Goal: Task Accomplishment & Management: Use online tool/utility

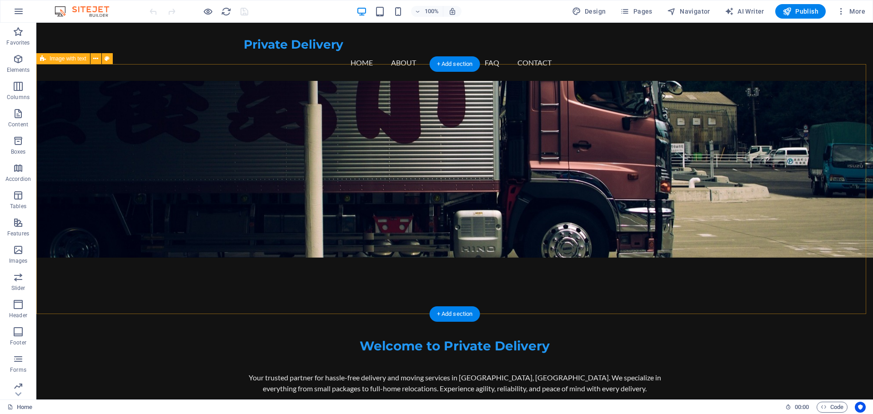
scroll to position [104, 0]
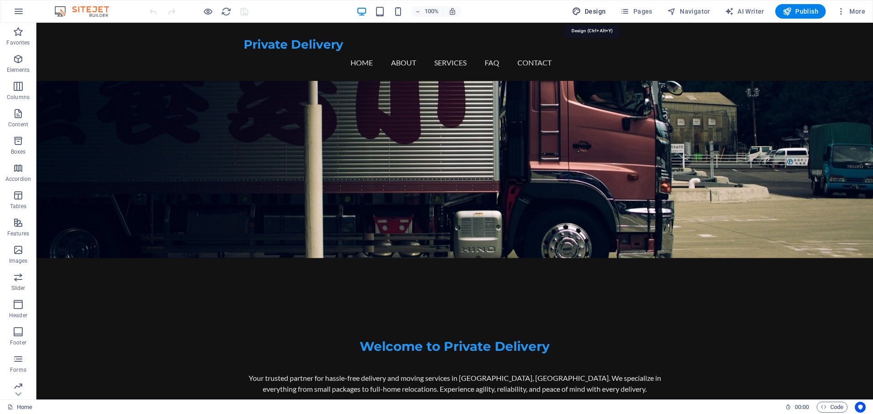
click at [598, 9] on span "Design" at bounding box center [589, 11] width 34 height 9
select select "px"
select select "200"
select select "px"
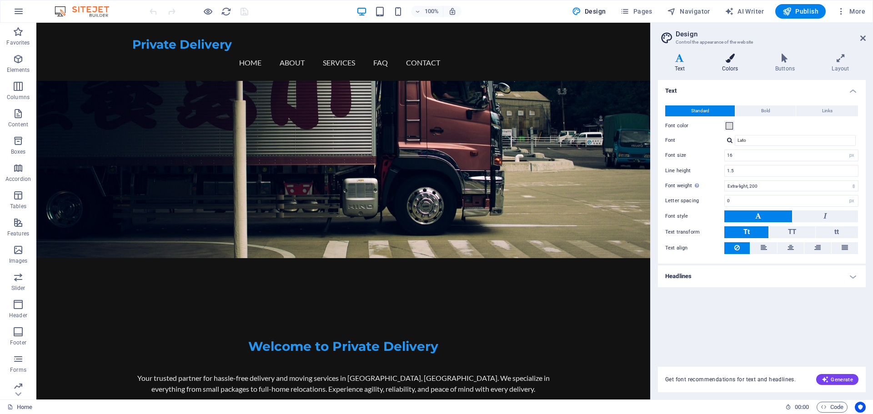
click at [727, 66] on h4 "Colors" at bounding box center [731, 63] width 53 height 19
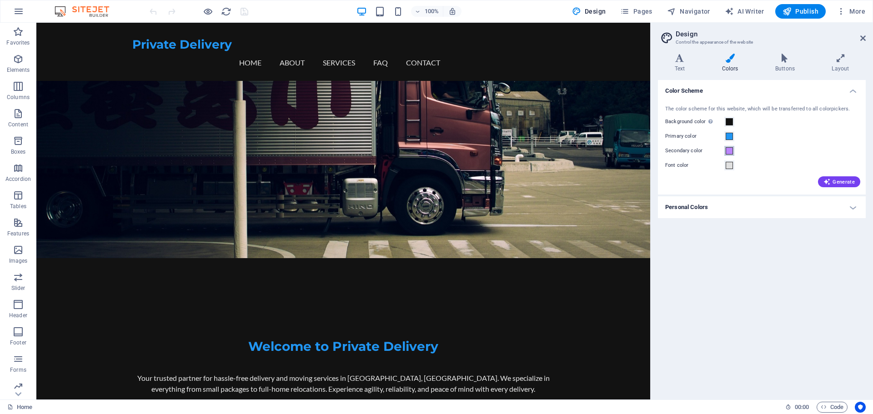
click at [728, 153] on span at bounding box center [729, 150] width 7 height 7
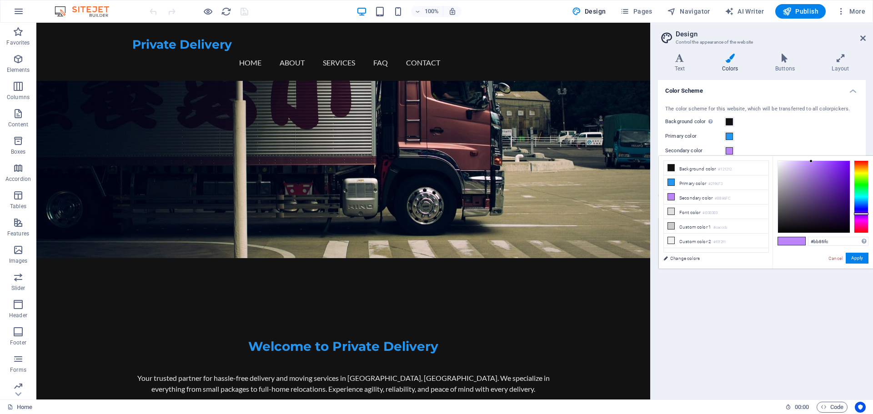
type input "#490998"
click at [845, 190] on div at bounding box center [814, 197] width 72 height 72
click at [852, 256] on button "Apply" at bounding box center [857, 258] width 23 height 11
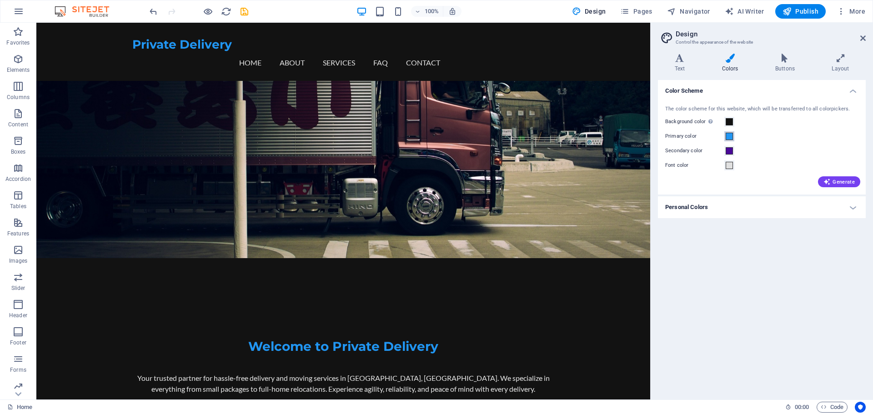
click at [725, 135] on button "Primary color" at bounding box center [729, 136] width 10 height 10
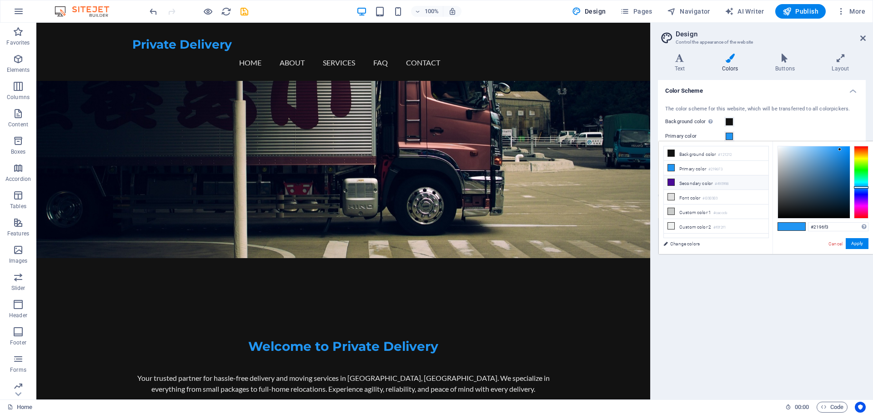
click at [745, 178] on li "Secondary color #490998" at bounding box center [716, 183] width 105 height 15
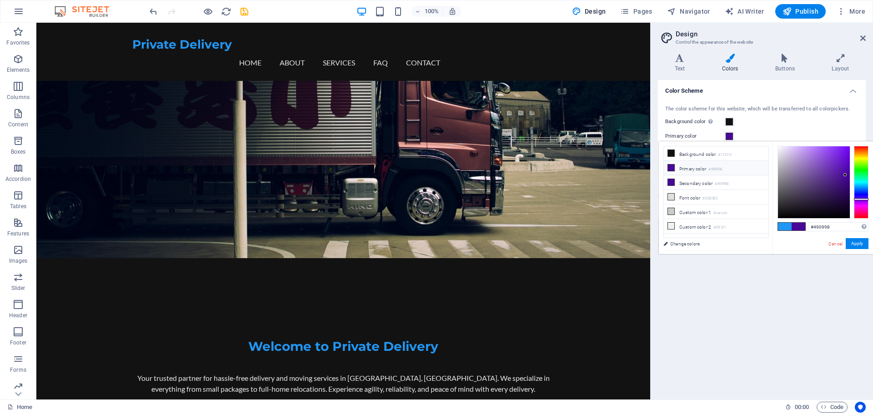
click at [712, 171] on small "#490998" at bounding box center [716, 169] width 14 height 6
click at [703, 184] on li "Secondary color #490998" at bounding box center [716, 183] width 105 height 15
type input "#5c3988"
click at [820, 180] on div at bounding box center [814, 182] width 72 height 72
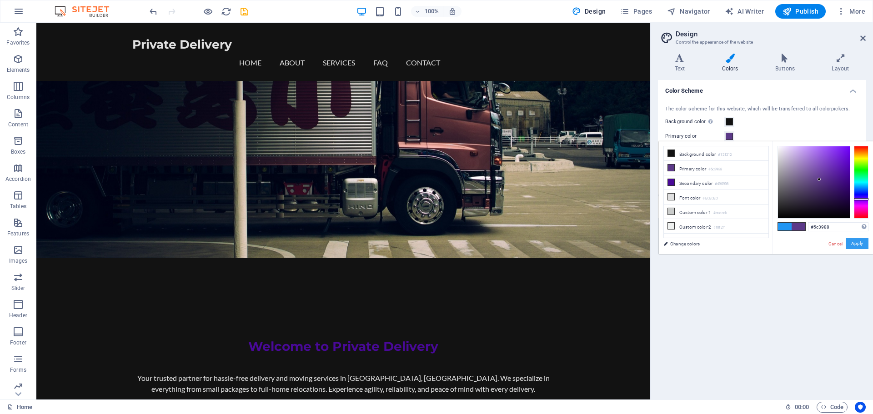
click at [856, 244] on button "Apply" at bounding box center [857, 243] width 23 height 11
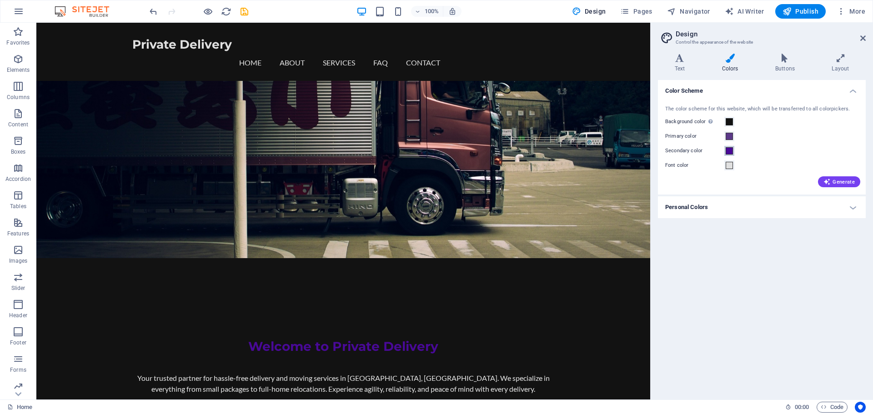
click at [728, 150] on span at bounding box center [729, 150] width 7 height 7
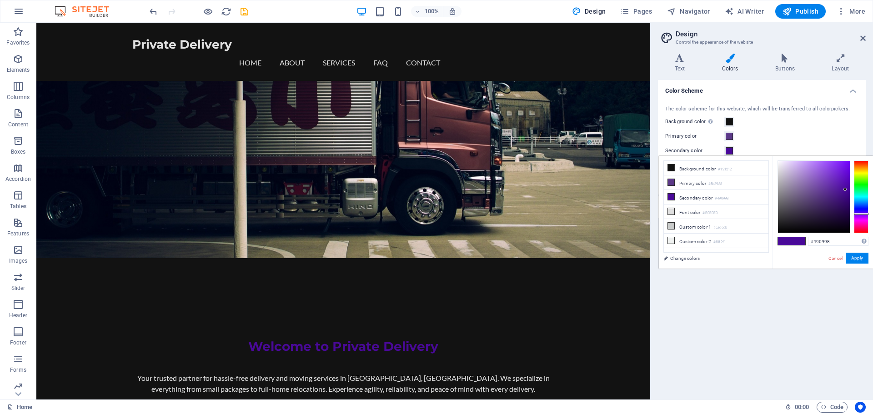
type input "#796295"
click at [802, 191] on div at bounding box center [814, 197] width 72 height 72
click at [855, 256] on button "Apply" at bounding box center [857, 258] width 23 height 11
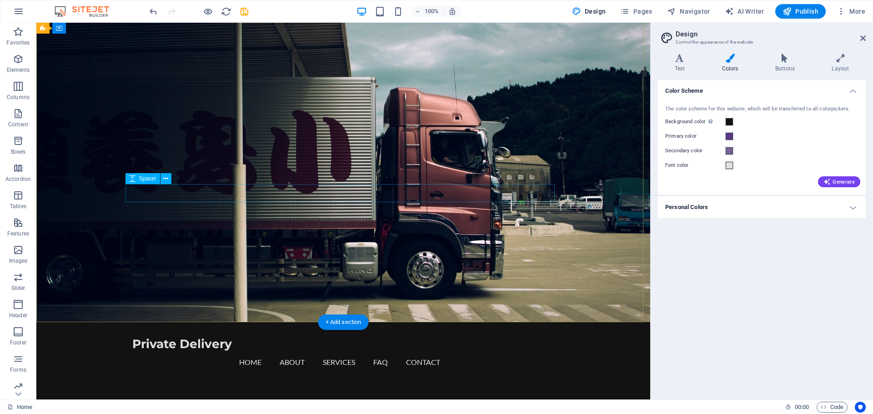
scroll to position [0, 0]
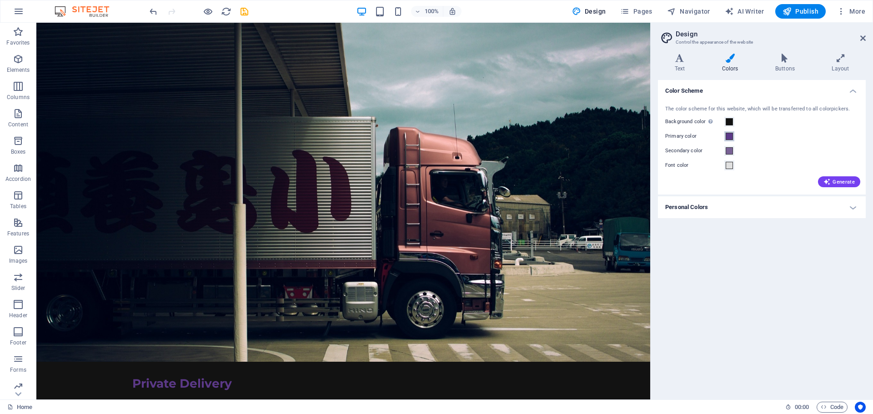
click at [727, 138] on span at bounding box center [729, 136] width 7 height 7
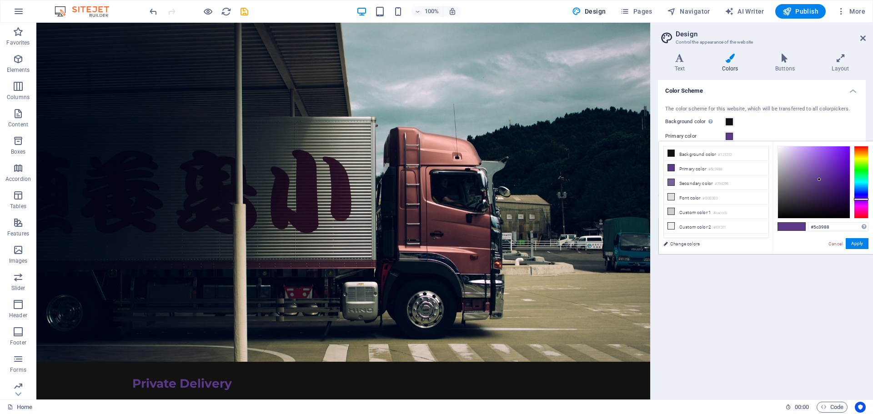
type input "#32046b"
click at [847, 188] on div at bounding box center [814, 182] width 72 height 72
click at [861, 244] on button "Apply" at bounding box center [857, 243] width 23 height 11
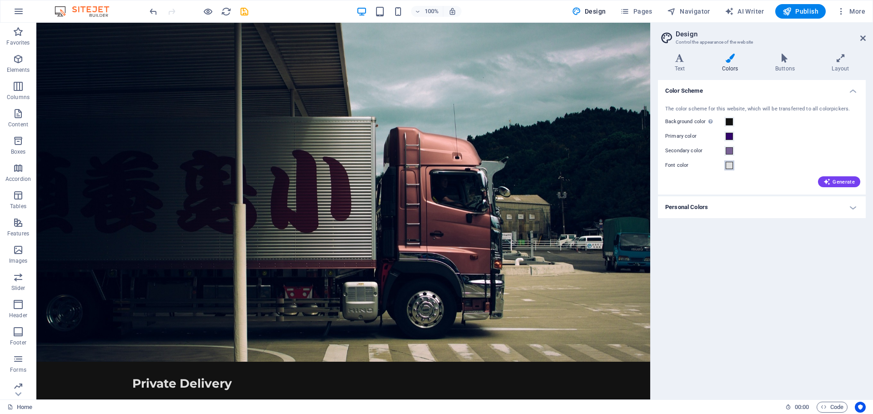
click at [729, 168] on span at bounding box center [729, 165] width 7 height 7
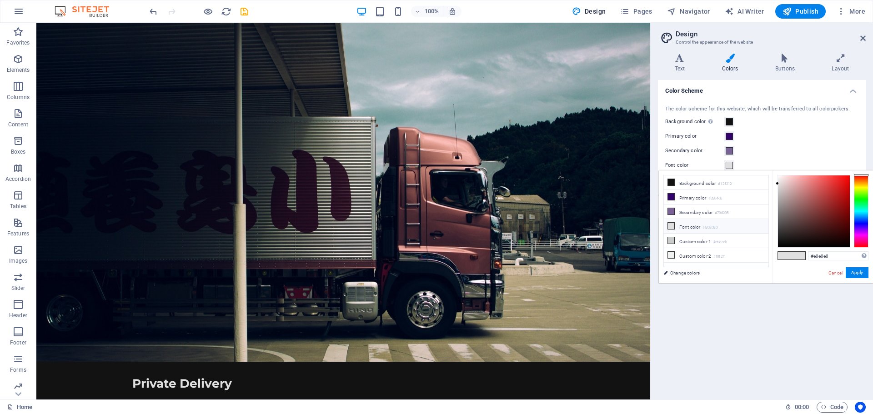
click at [699, 224] on li "Font color #E0E0E0" at bounding box center [716, 226] width 105 height 15
type input "#171515"
click at [782, 241] on div at bounding box center [814, 212] width 72 height 72
click at [858, 269] on button "Apply" at bounding box center [857, 272] width 23 height 11
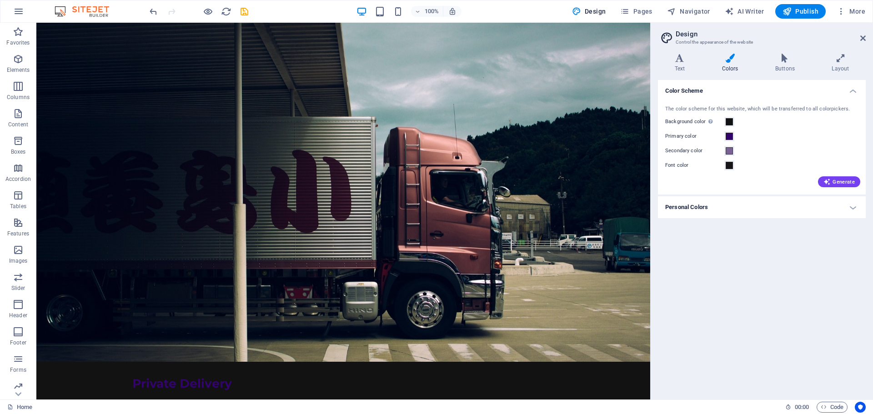
click at [739, 204] on h4 "Personal Colors" at bounding box center [762, 207] width 208 height 22
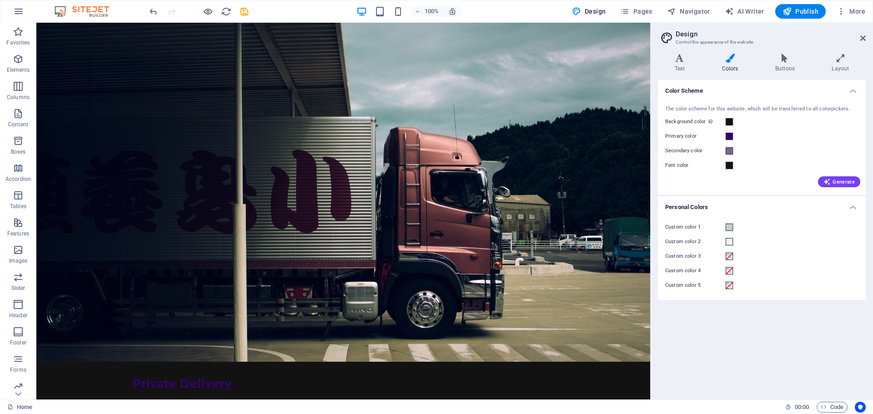
click at [739, 204] on h4 "Personal Colors" at bounding box center [762, 204] width 208 height 16
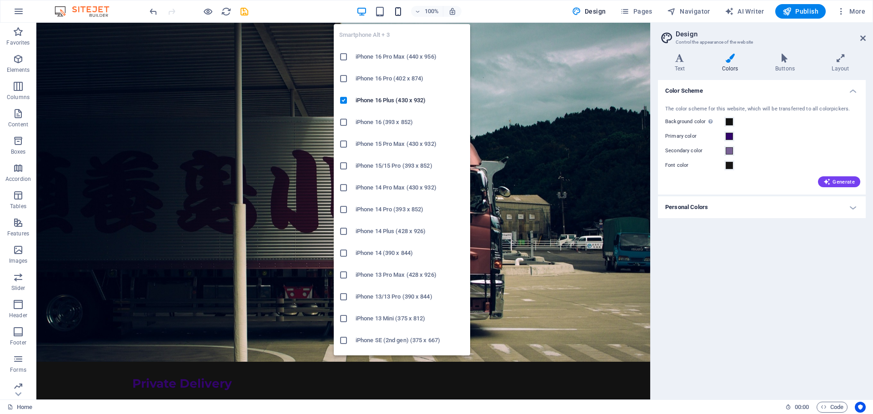
click at [402, 15] on icon "button" at bounding box center [398, 11] width 10 height 10
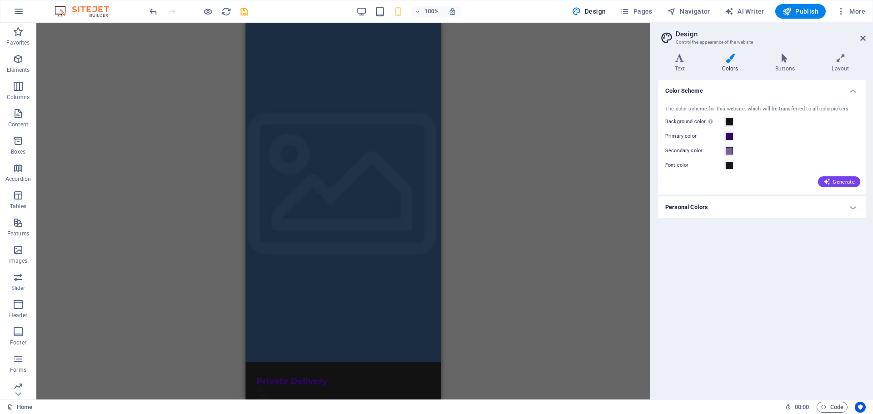
click at [494, 192] on div "Drag here to replace the existing content. Press “Ctrl” if you want to create a…" at bounding box center [343, 211] width 614 height 377
click at [94, 185] on div "Drag here to replace the existing content. Press “Ctrl” if you want to create a…" at bounding box center [343, 211] width 614 height 377
click at [326, 34] on icon at bounding box center [324, 33] width 5 height 10
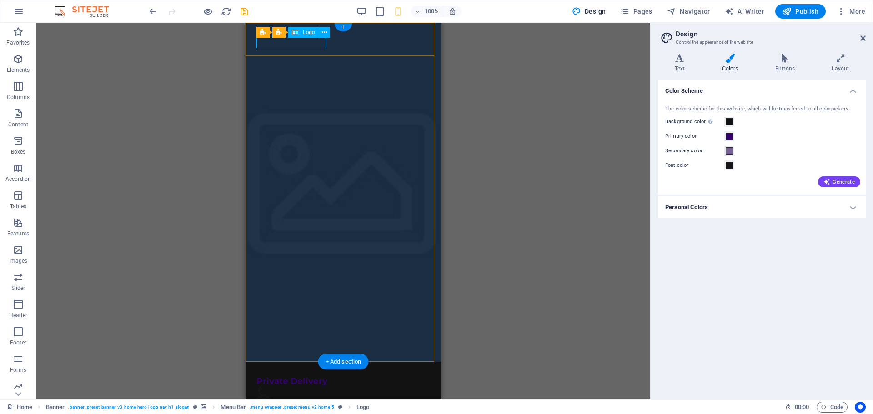
click at [282, 377] on div "Private Delivery" at bounding box center [344, 382] width 174 height 10
drag, startPoint x: 282, startPoint y: 43, endPoint x: 483, endPoint y: 69, distance: 202.7
click at [282, 377] on div "Private Delivery" at bounding box center [344, 382] width 174 height 10
select select "px"
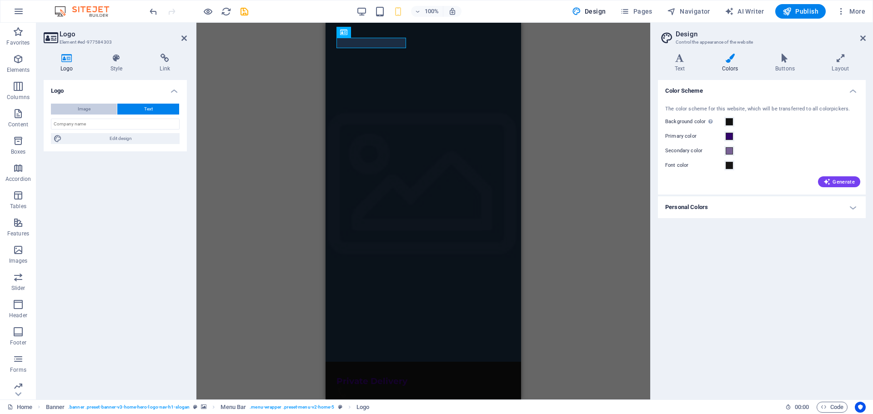
click at [79, 106] on span "Image" at bounding box center [84, 109] width 13 height 11
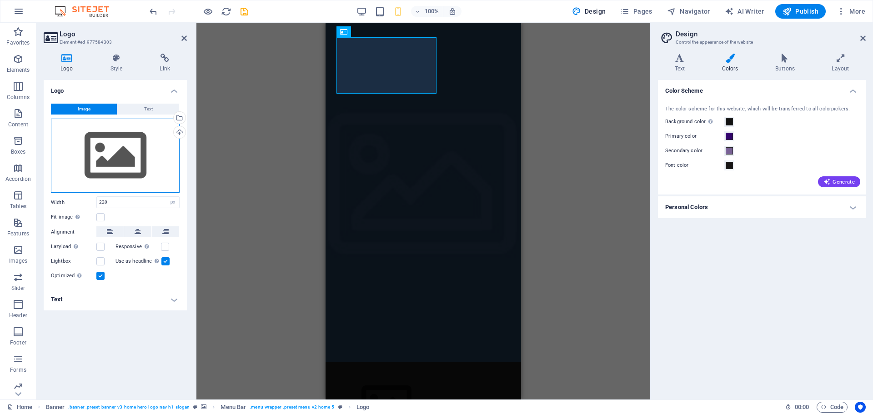
click at [135, 148] on div "Drag files here, click to choose files or select files from Files or our free s…" at bounding box center [115, 156] width 129 height 75
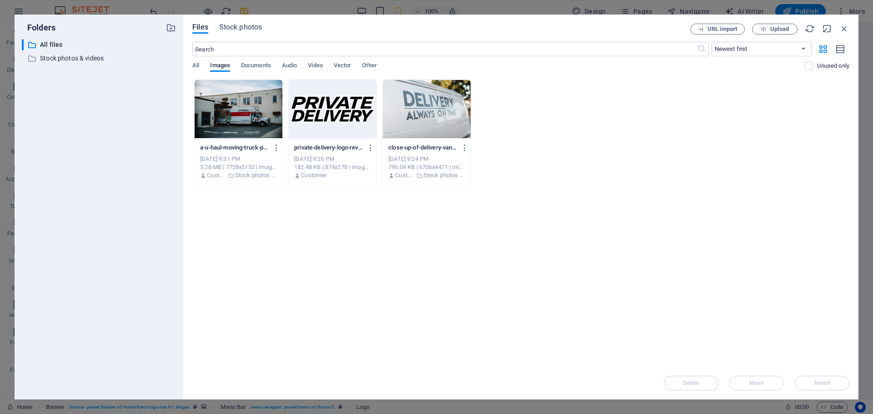
click at [322, 111] on div at bounding box center [333, 109] width 88 height 59
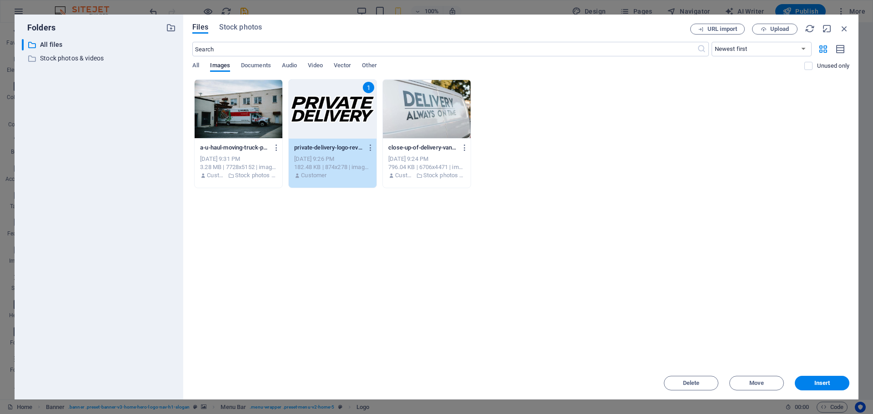
click at [322, 111] on div "1" at bounding box center [333, 109] width 88 height 59
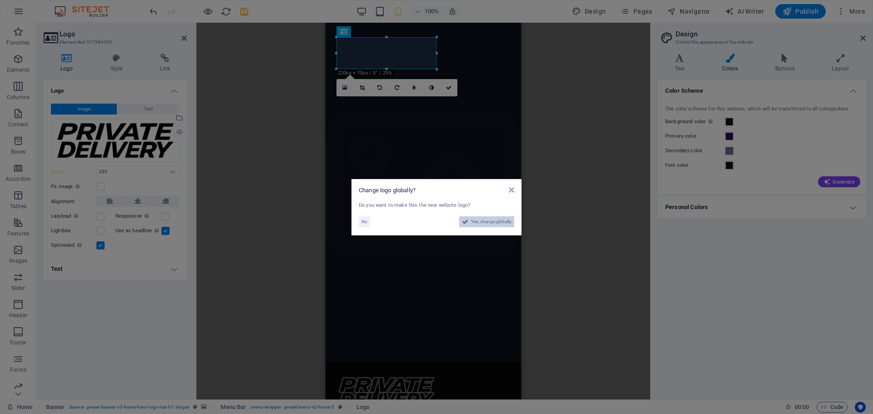
click at [477, 220] on span "Yes, change globally" at bounding box center [491, 221] width 40 height 11
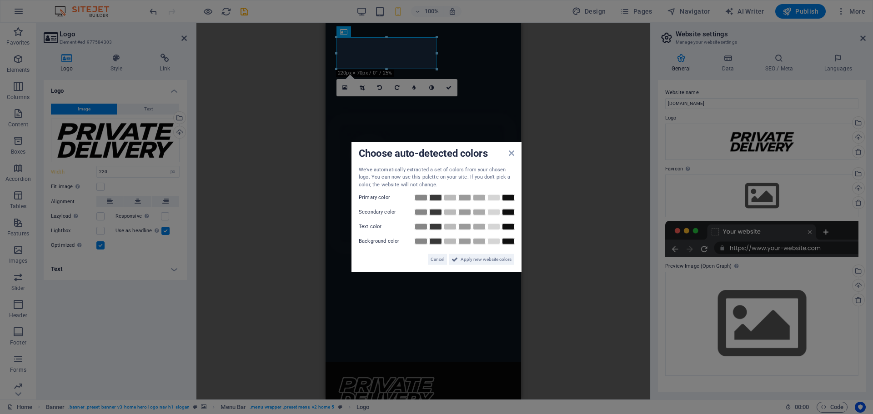
click at [257, 127] on aside "Choose auto-detected colors We've automatically extracted a set of colors from …" at bounding box center [436, 207] width 873 height 414
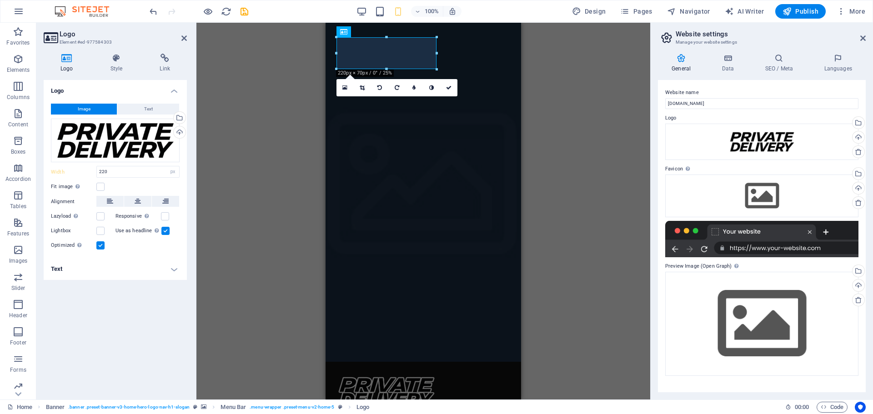
click at [132, 266] on h4 "Text" at bounding box center [115, 269] width 143 height 22
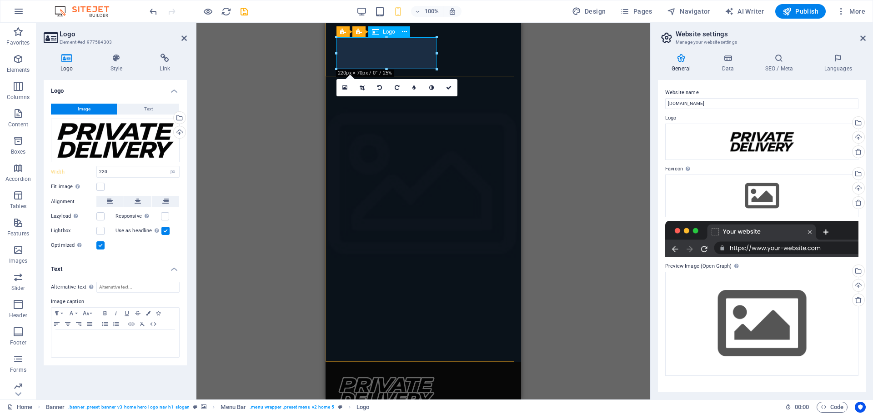
click at [392, 377] on div at bounding box center [424, 393] width 174 height 32
click at [187, 37] on aside "Logo Element #ed-977584303 Logo Style Link Logo Image Text Drag files here, cli…" at bounding box center [116, 211] width 160 height 377
click at [183, 37] on icon at bounding box center [183, 38] width 5 height 7
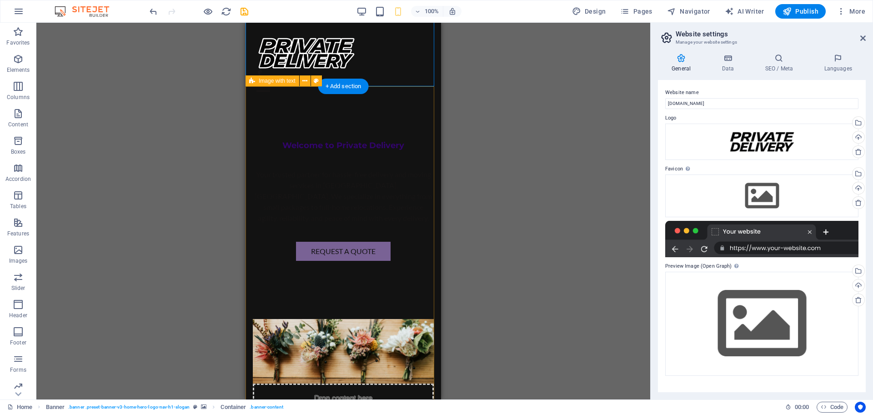
scroll to position [318, 0]
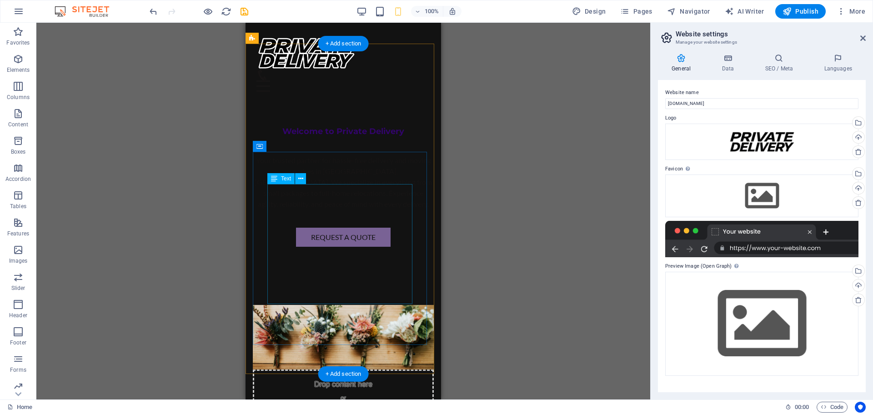
click at [322, 221] on div "H2 Banner Banner Container Banner Menu Bar Menu Spacer Text Image with text Con…" at bounding box center [343, 211] width 614 height 377
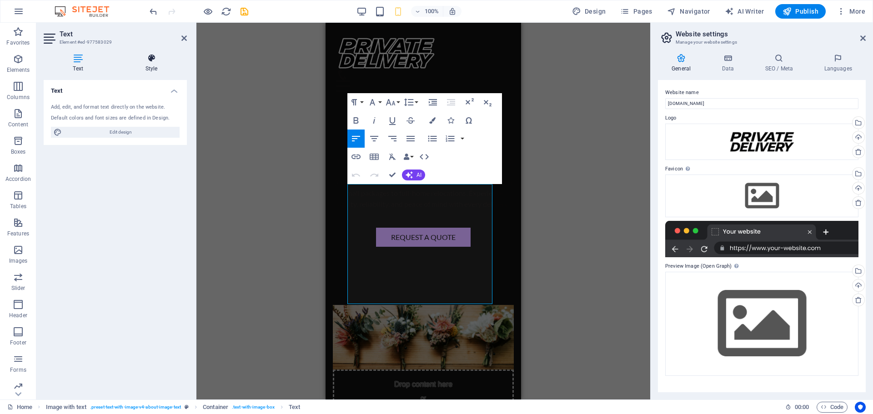
click at [153, 62] on icon at bounding box center [151, 58] width 71 height 9
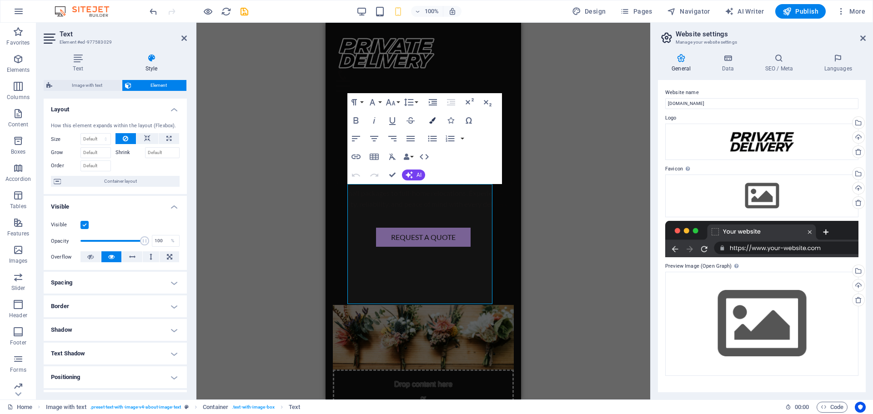
click at [433, 119] on icon "button" at bounding box center [432, 120] width 6 height 6
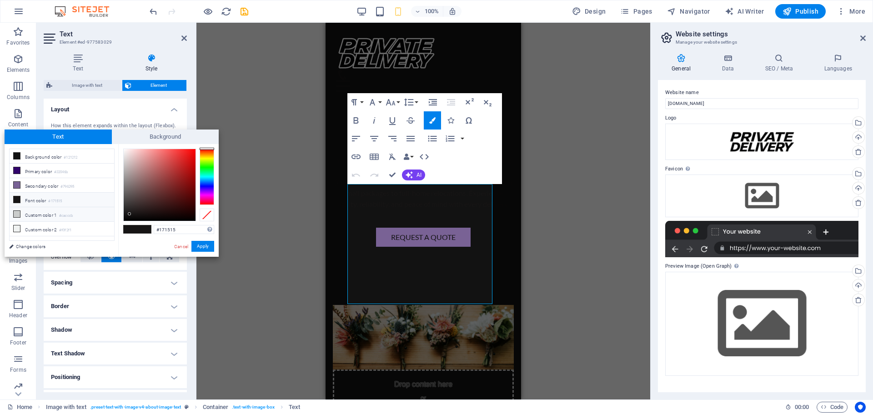
click at [39, 215] on li "Custom color 1 #cacccb" at bounding box center [62, 214] width 105 height 15
type input "#cacccb"
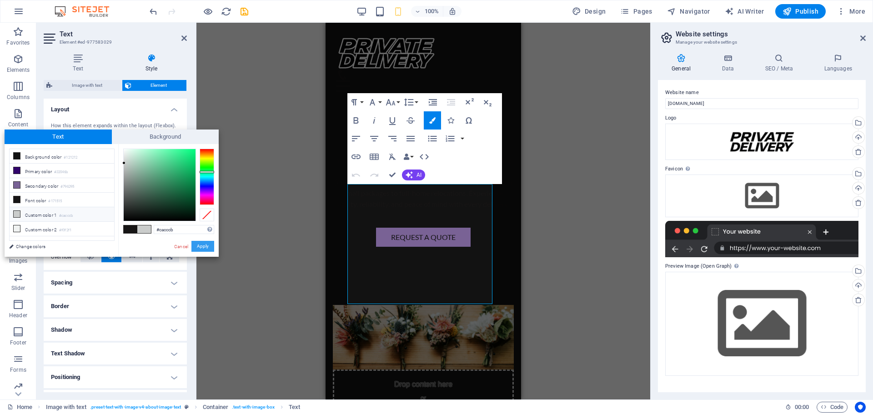
click at [198, 246] on button "Apply" at bounding box center [202, 246] width 23 height 11
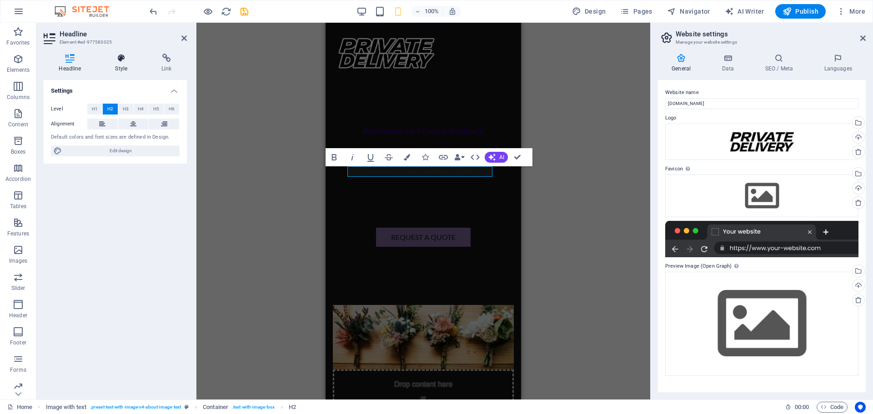
click at [128, 63] on h4 "Style" at bounding box center [123, 63] width 46 height 19
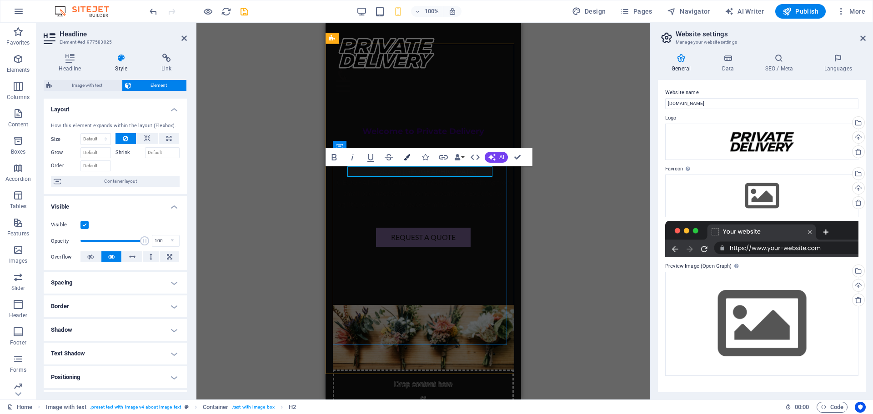
drag, startPoint x: 49, startPoint y: 149, endPoint x: 408, endPoint y: 156, distance: 359.4
click at [408, 156] on icon "button" at bounding box center [407, 157] width 6 height 6
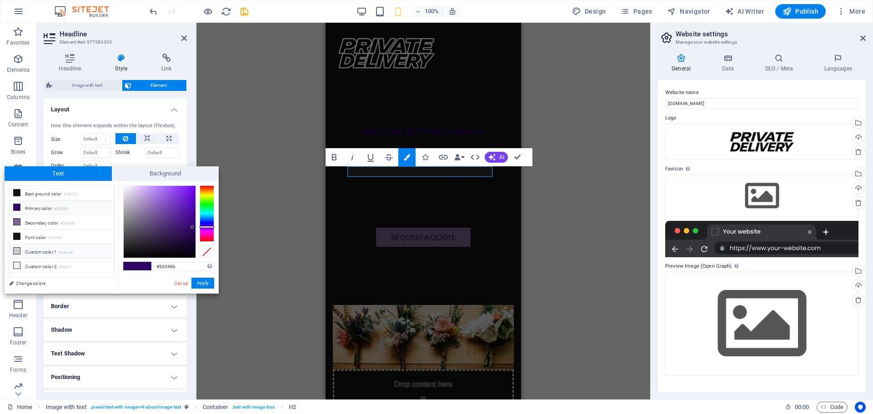
click at [80, 248] on li "Custom color 1 #cacccb" at bounding box center [62, 251] width 105 height 15
type input "#cacccb"
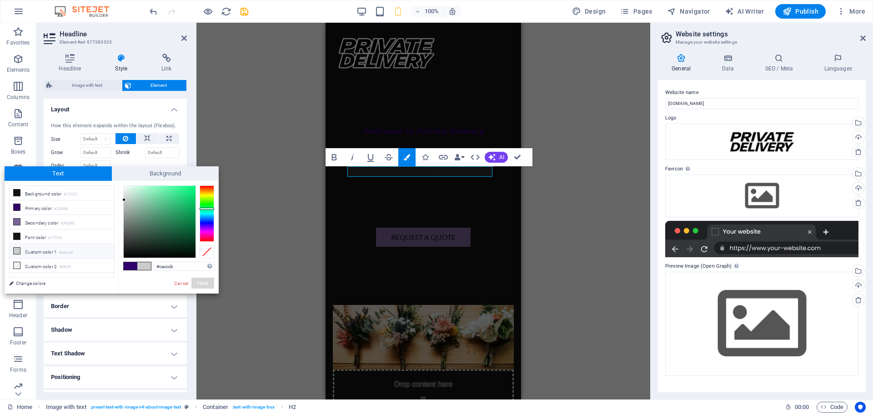
drag, startPoint x: 203, startPoint y: 284, endPoint x: 216, endPoint y: 276, distance: 14.5
click at [203, 284] on button "Apply" at bounding box center [202, 283] width 23 height 11
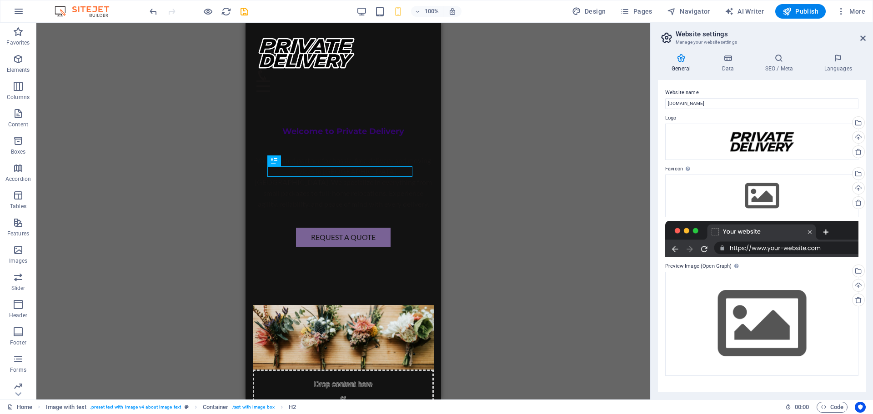
click at [131, 222] on div "H2 Banner Banner Container Banner Menu Bar Menu Spacer Text Image with text Con…" at bounding box center [343, 211] width 614 height 377
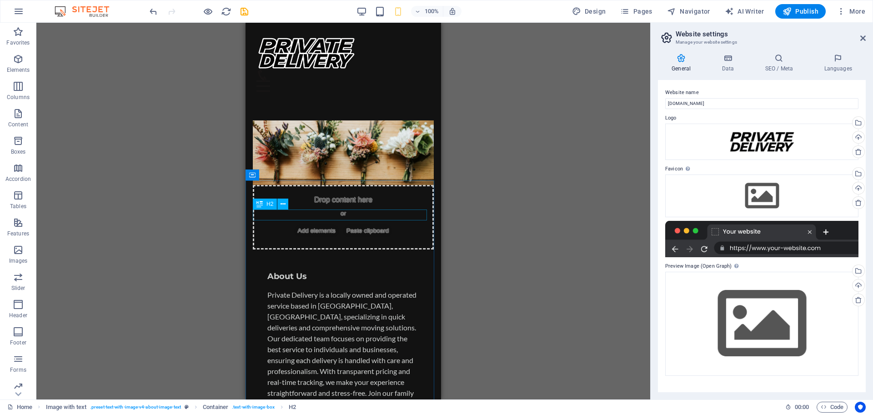
scroll to position [591, 0]
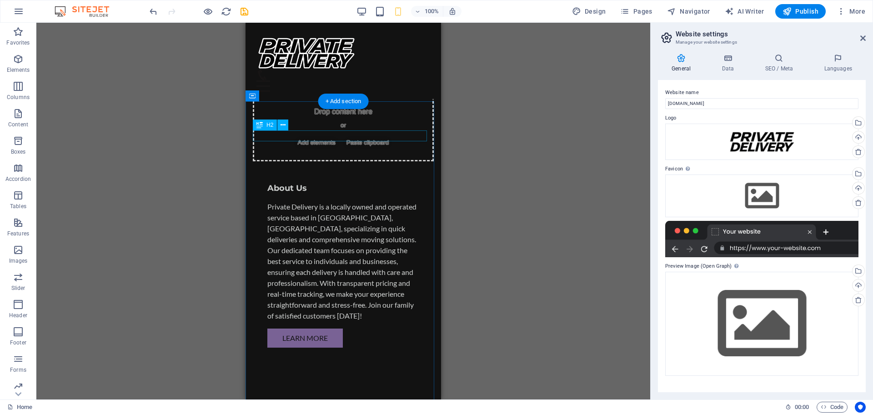
drag, startPoint x: 350, startPoint y: 133, endPoint x: 537, endPoint y: 156, distance: 188.4
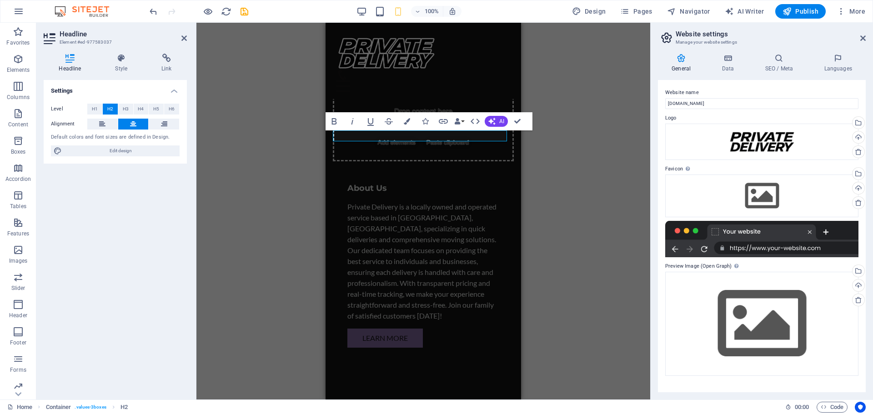
click at [242, 213] on div "H2 Banner Banner Container Banner Menu Bar Menu Spacer Text Image with text Con…" at bounding box center [423, 211] width 454 height 377
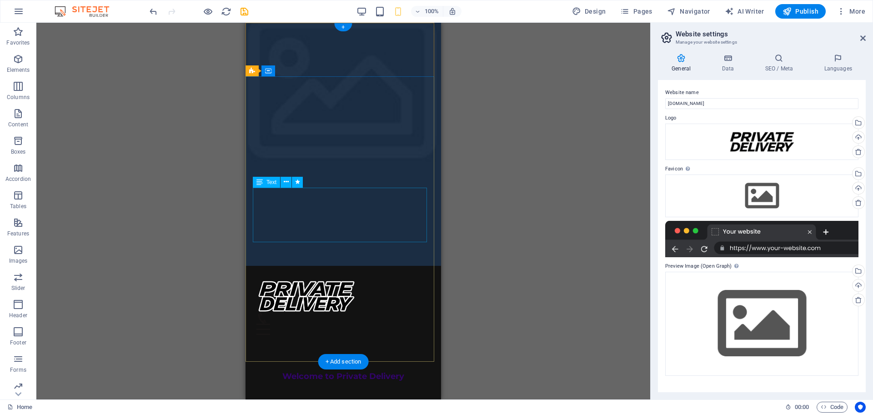
scroll to position [0, 0]
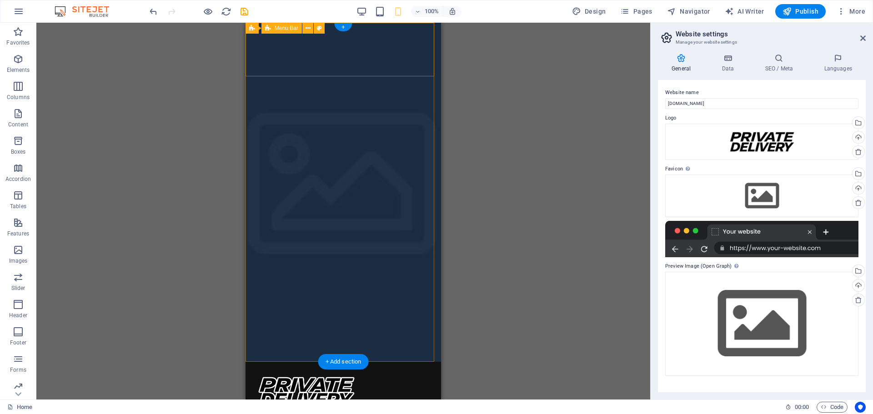
click at [373, 362] on div "Home About Services FAQ Contact Menu" at bounding box center [344, 400] width 196 height 76
drag, startPoint x: 373, startPoint y: 28, endPoint x: 466, endPoint y: 66, distance: 100.3
click at [373, 362] on div "Home About Services FAQ Contact Menu" at bounding box center [344, 400] width 196 height 76
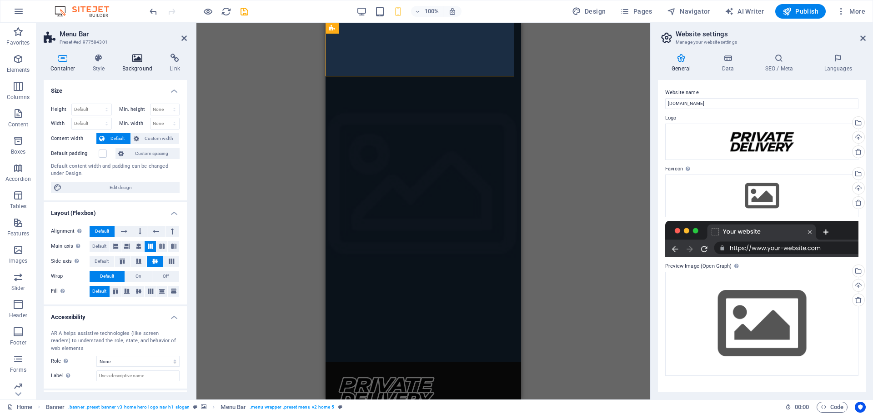
click at [138, 56] on icon at bounding box center [138, 58] width 44 height 9
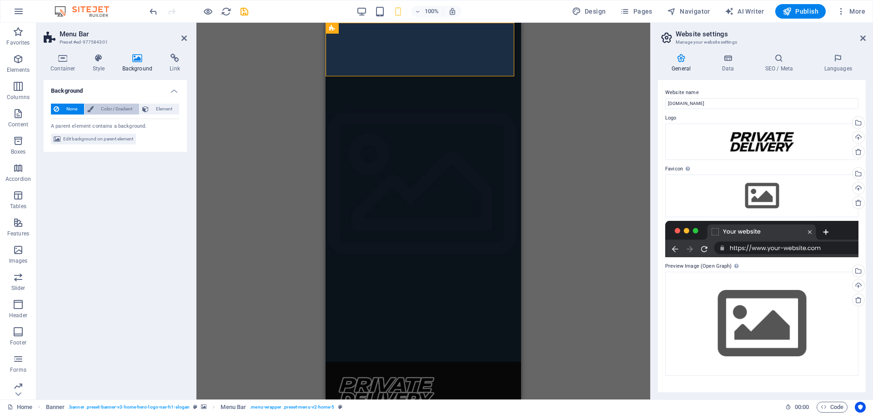
click at [122, 109] on span "Color / Gradient" at bounding box center [116, 109] width 40 height 11
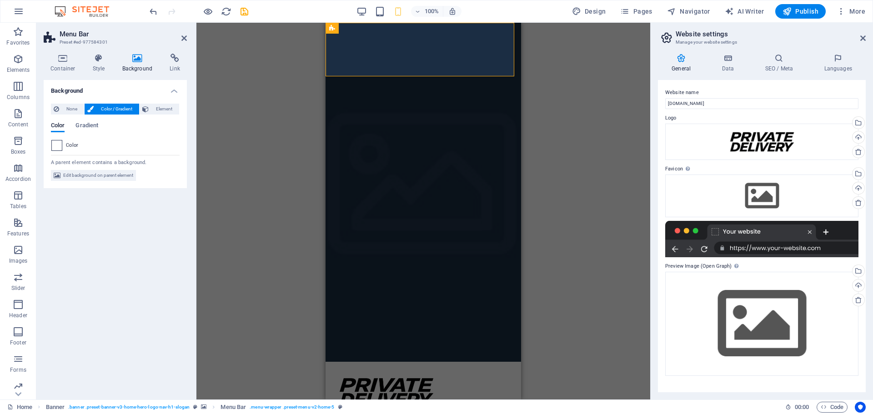
click at [54, 147] on span at bounding box center [57, 146] width 10 height 10
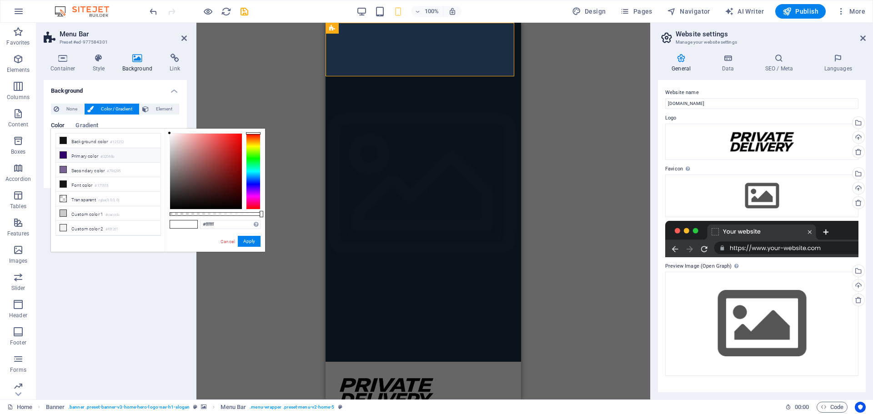
click at [65, 157] on icon at bounding box center [63, 155] width 6 height 6
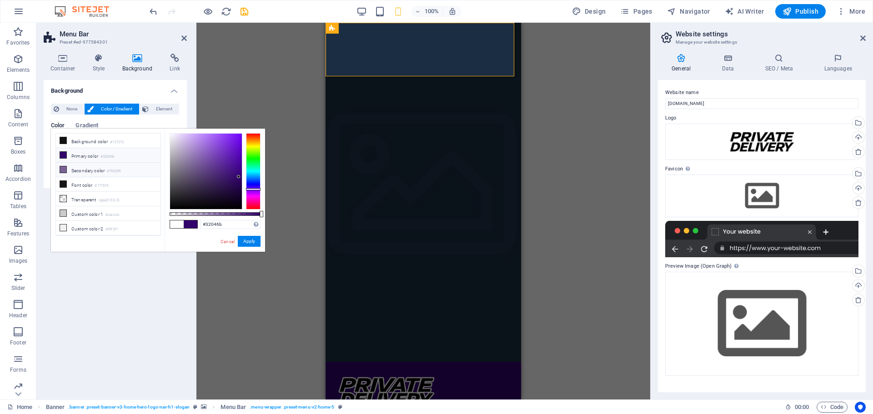
click at [65, 169] on icon at bounding box center [63, 169] width 6 height 6
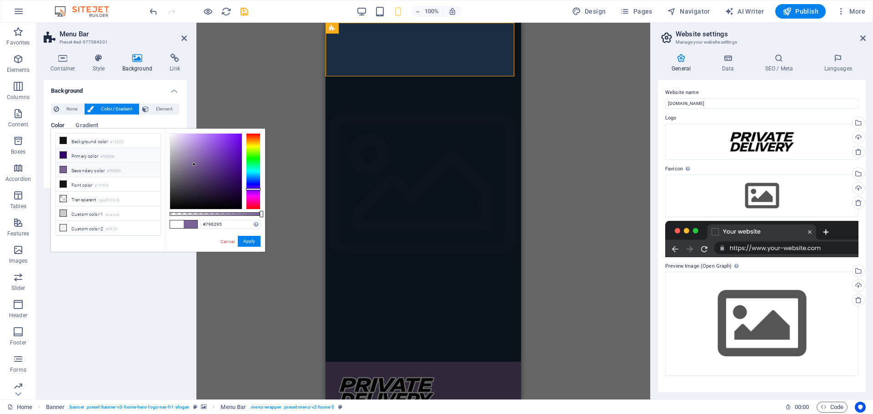
click at [65, 152] on icon at bounding box center [63, 155] width 6 height 6
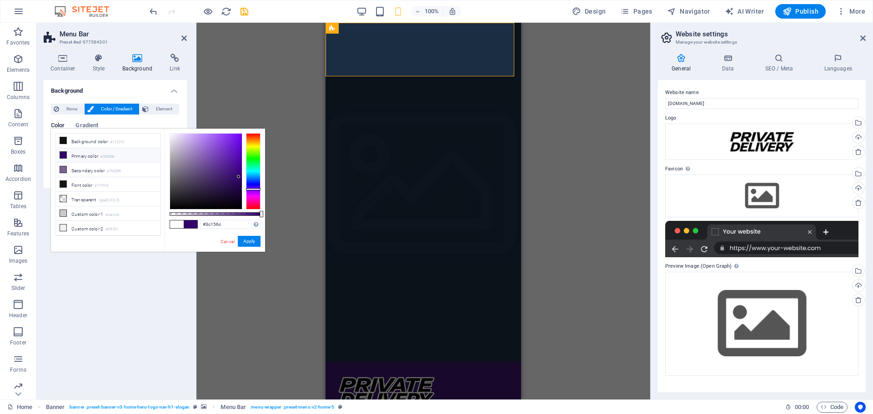
click at [227, 176] on div at bounding box center [206, 171] width 72 height 75
click at [222, 168] on div at bounding box center [206, 171] width 72 height 75
click at [216, 192] on div at bounding box center [206, 171] width 72 height 75
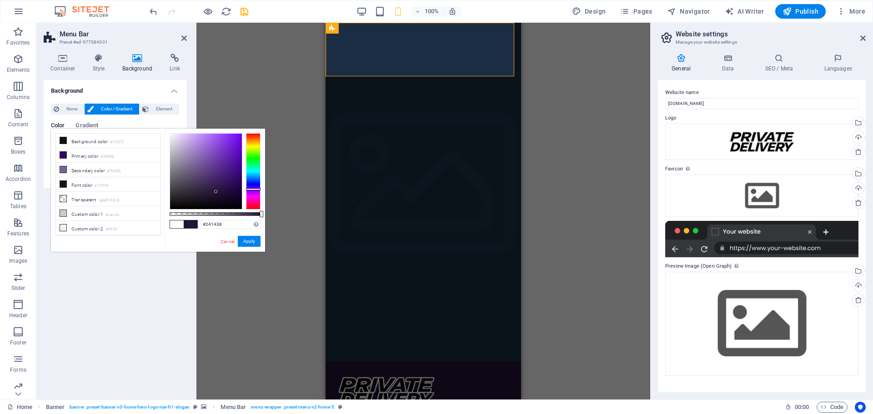
type input "#311455"
click at [225, 183] on div at bounding box center [206, 171] width 72 height 75
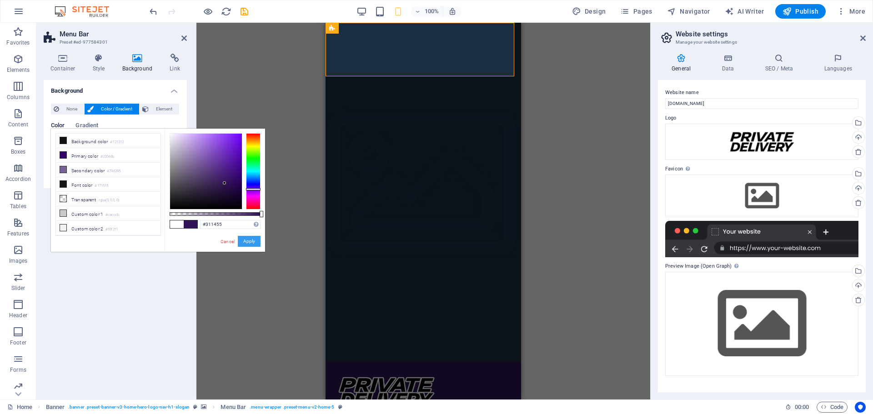
click at [250, 244] on button "Apply" at bounding box center [249, 241] width 23 height 11
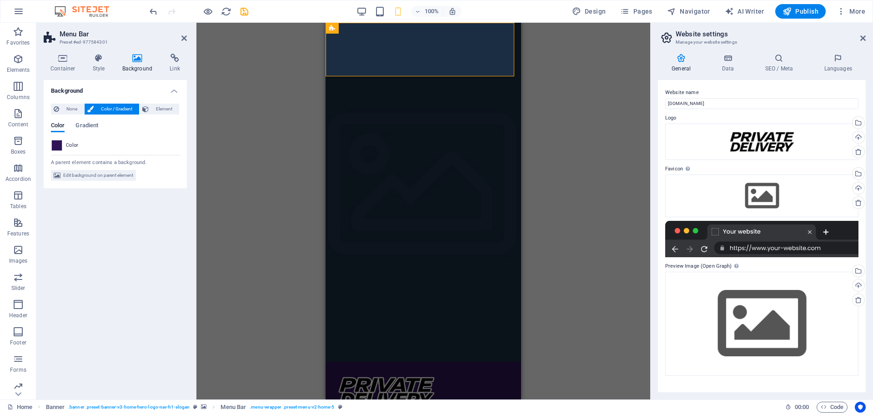
click at [260, 189] on div "Drag here to replace the existing content. Press “Ctrl” if you want to create a…" at bounding box center [423, 211] width 454 height 377
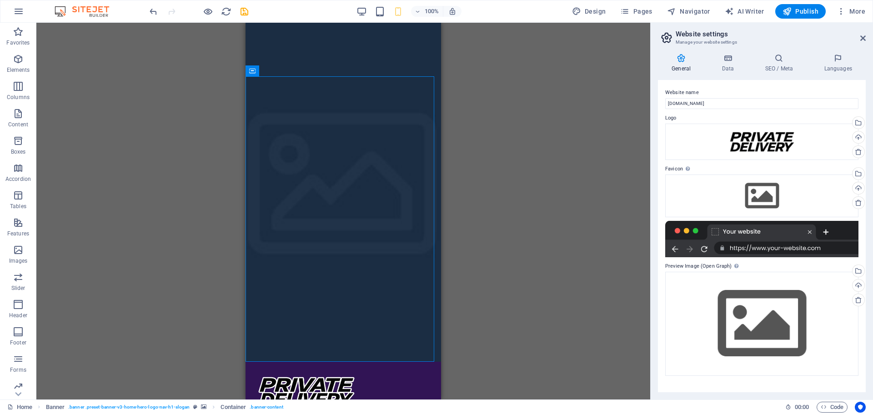
click at [183, 37] on div "Drag here to replace the existing content. Press “Ctrl” if you want to create a…" at bounding box center [343, 211] width 614 height 377
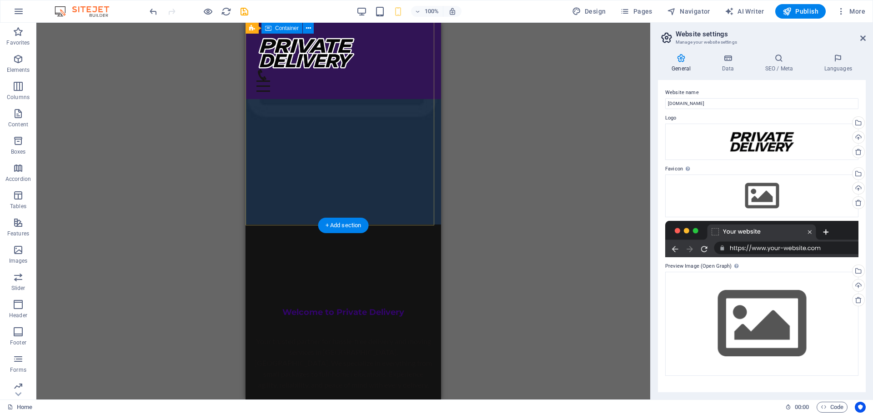
scroll to position [136, 0]
click at [325, 226] on div "Welcome to Private Delivery Your trusted partner for hassle-free delivery and m…" at bounding box center [344, 342] width 196 height 232
click at [333, 226] on div "Welcome to Private Delivery Your trusted partner for hassle-free delivery and m…" at bounding box center [344, 342] width 196 height 232
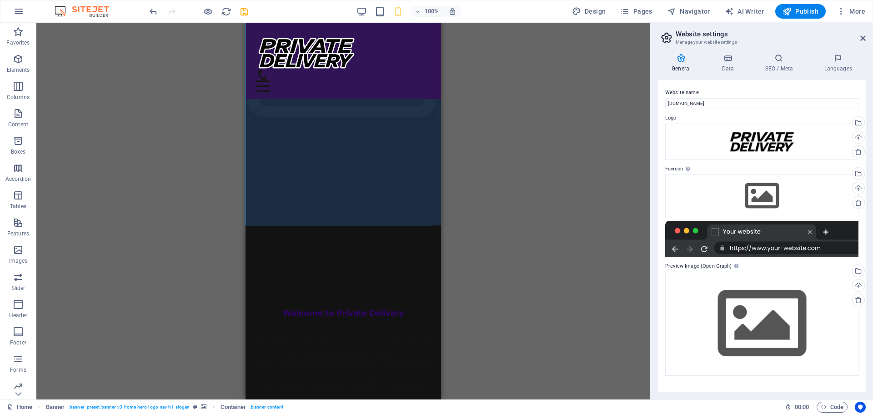
click at [192, 194] on div "Drag here to replace the existing content. Press “Ctrl” if you want to create a…" at bounding box center [343, 211] width 614 height 377
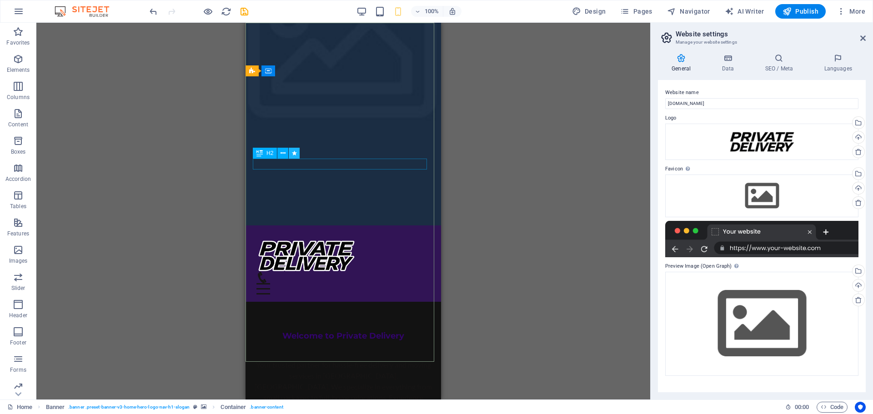
scroll to position [0, 0]
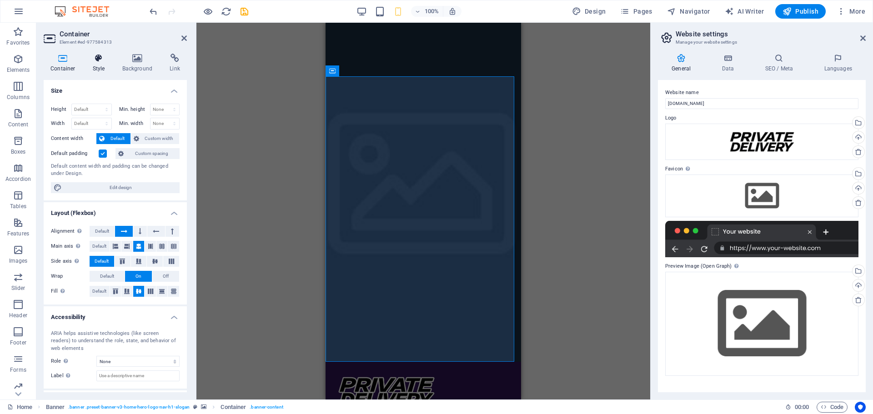
click at [99, 60] on icon at bounding box center [99, 58] width 26 height 9
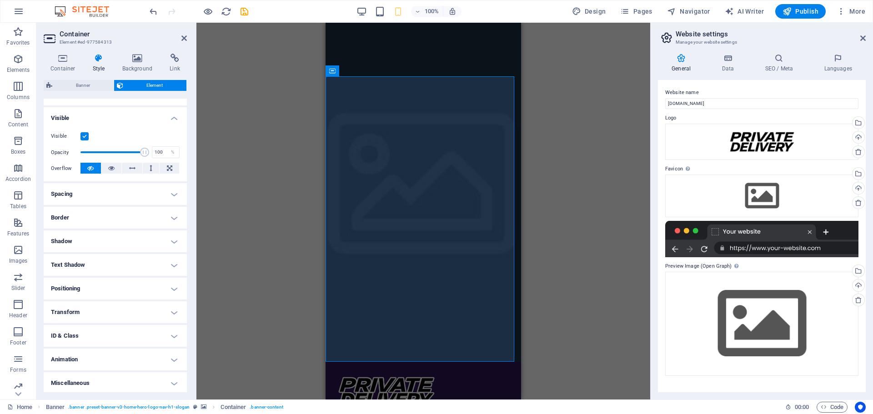
scroll to position [91, 0]
click at [155, 185] on h4 "Spacing" at bounding box center [115, 192] width 143 height 22
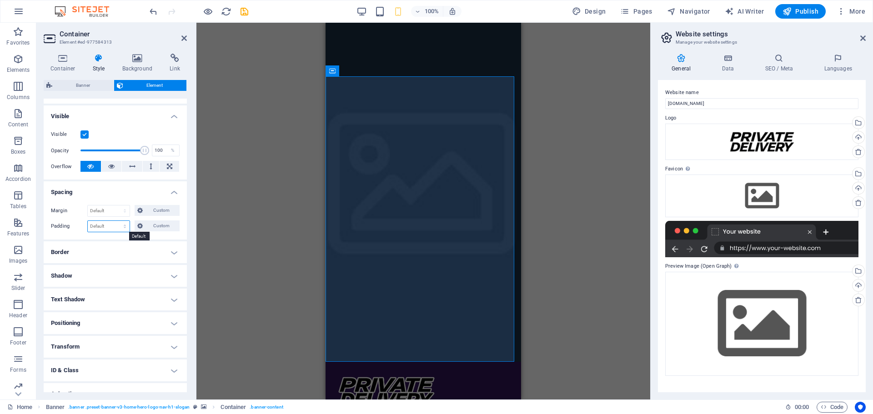
click at [124, 227] on select "Default px rem % vh vw Custom" at bounding box center [109, 226] width 42 height 11
select select "rem"
click at [116, 221] on select "Default px rem % vh vw Custom" at bounding box center [109, 226] width 42 height 11
type input "1"
click at [95, 196] on h4 "Spacing" at bounding box center [115, 189] width 143 height 16
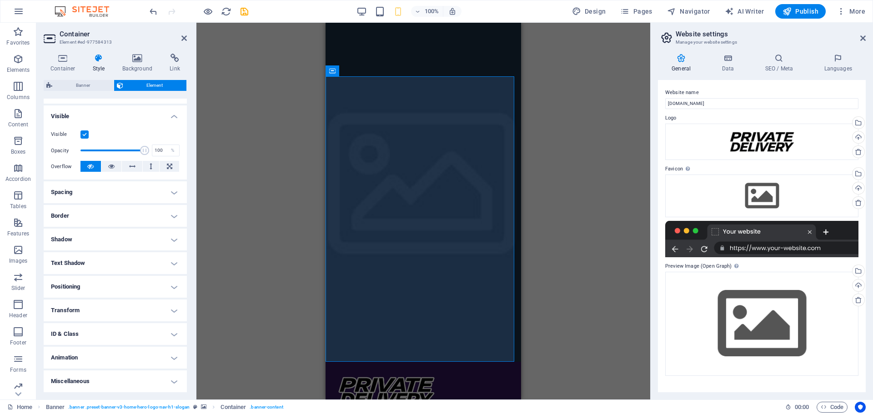
click at [80, 191] on h4 "Spacing" at bounding box center [115, 192] width 143 height 22
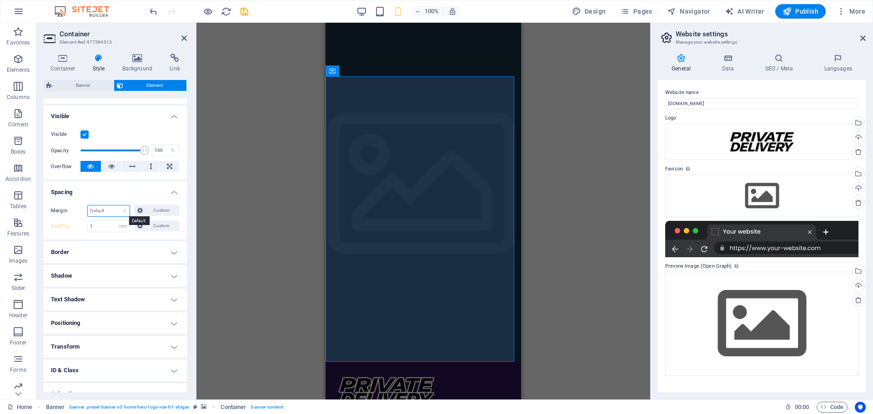
click at [105, 212] on select "Default auto px % rem vw vh Custom" at bounding box center [109, 211] width 42 height 11
select select "px"
click at [116, 206] on select "Default auto px % rem vw vh Custom" at bounding box center [109, 211] width 42 height 11
type input "5"
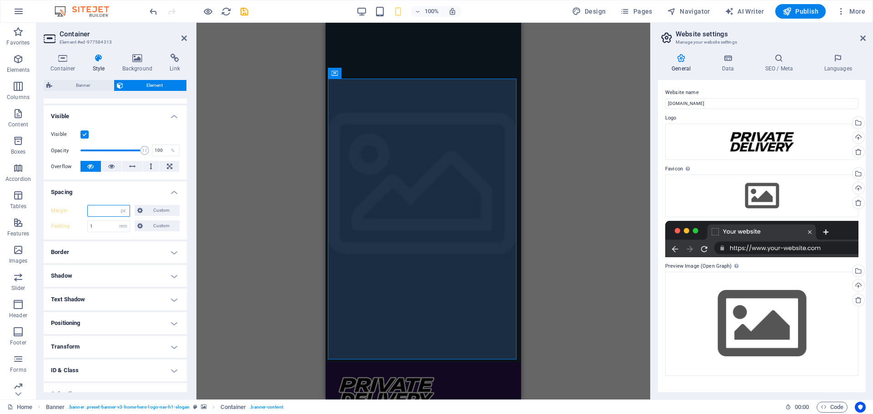
type input "0"
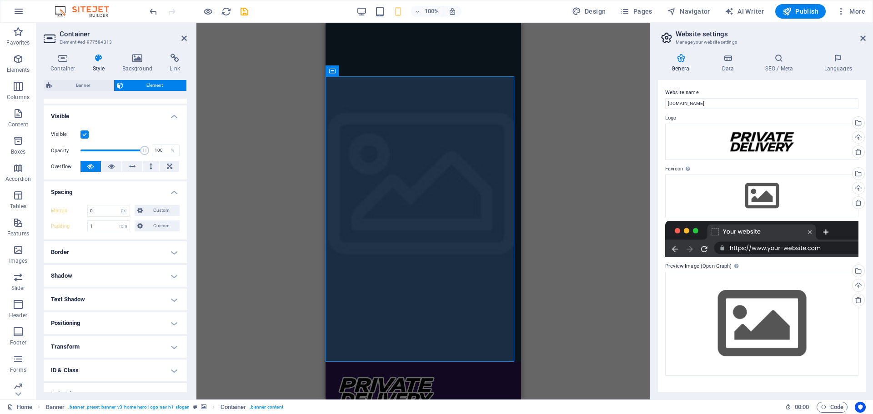
click at [117, 195] on h4 "Spacing" at bounding box center [115, 189] width 143 height 16
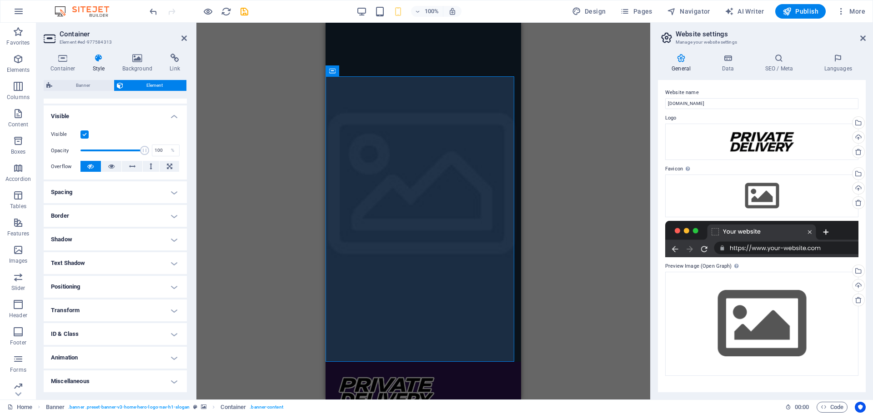
click at [107, 192] on h4 "Spacing" at bounding box center [115, 192] width 143 height 22
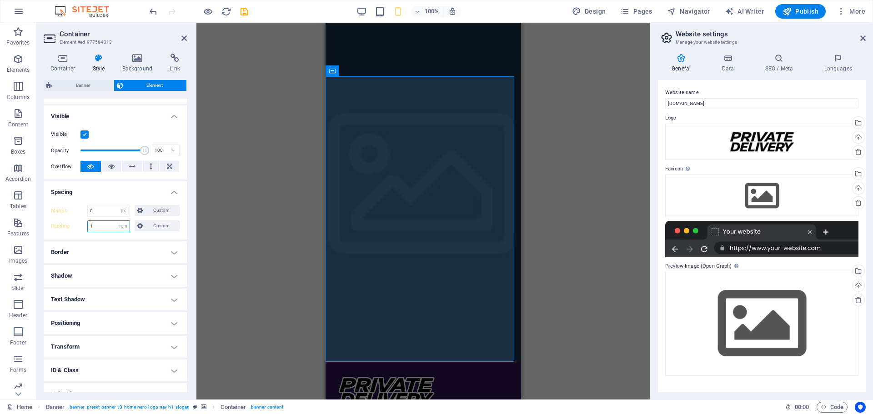
click at [106, 228] on input "1" at bounding box center [109, 226] width 42 height 11
click at [123, 226] on select "Default px rem % vh vw Custom" at bounding box center [123, 226] width 13 height 11
select select "px"
click at [117, 221] on select "Default px rem % vh vw Custom" at bounding box center [123, 226] width 13 height 11
type input "1"
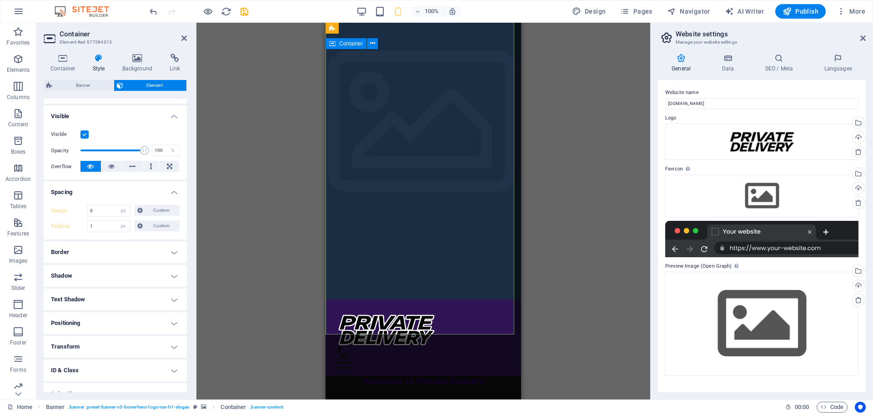
scroll to position [0, 0]
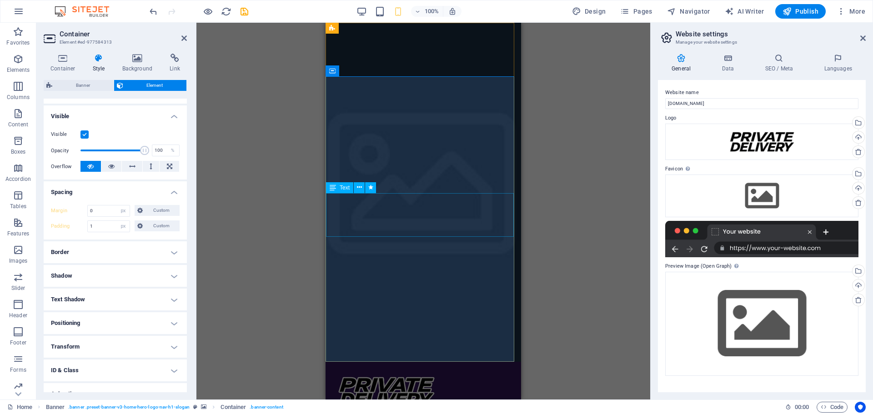
drag, startPoint x: 372, startPoint y: 211, endPoint x: 578, endPoint y: 224, distance: 206.8
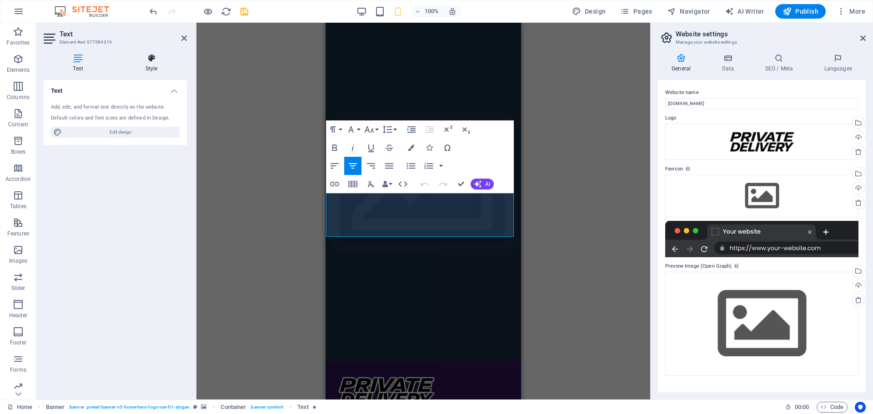
click at [147, 61] on icon at bounding box center [151, 58] width 71 height 9
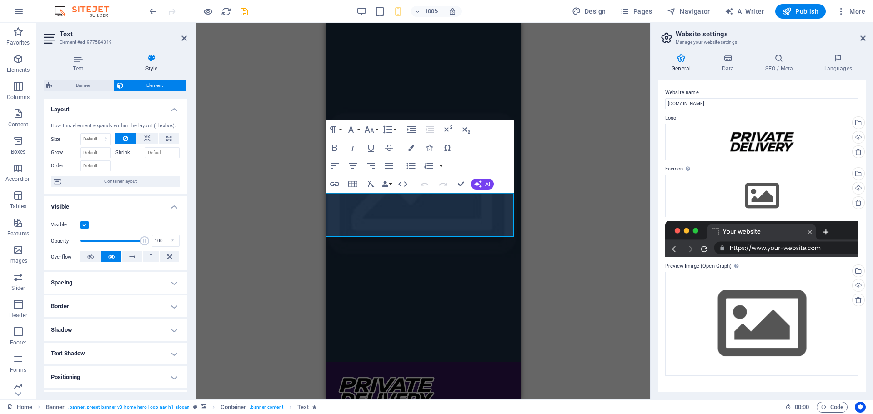
click at [118, 284] on h4 "Spacing" at bounding box center [115, 283] width 143 height 22
click at [113, 315] on select "Default px rem % vh vw Custom" at bounding box center [109, 317] width 42 height 11
select select "rem"
click at [116, 312] on select "Default px rem % vh vw Custom" at bounding box center [109, 317] width 42 height 11
type input "5"
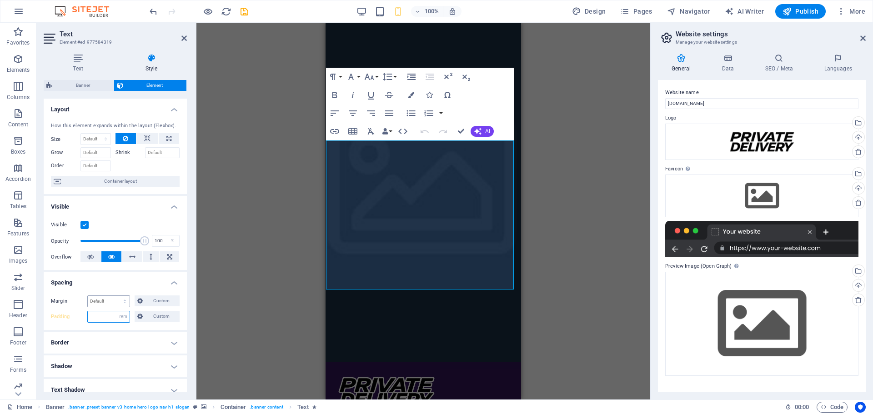
type input "1"
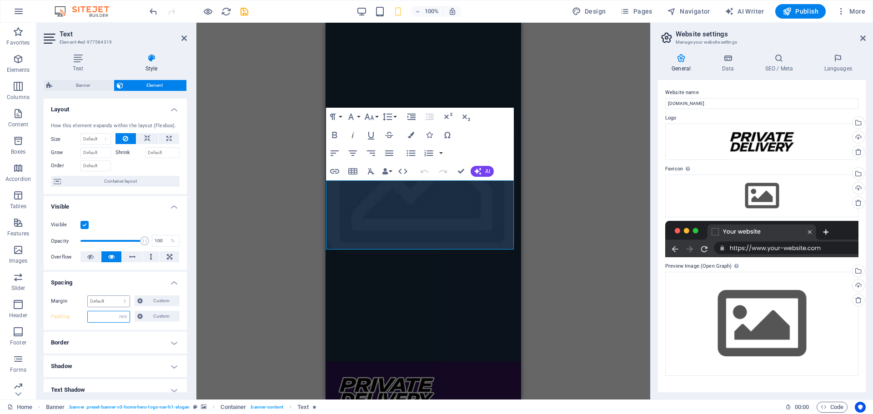
type input "0"
type input "1"
click at [389, 152] on icon "button" at bounding box center [389, 153] width 11 height 11
click at [256, 221] on div "Drag here to replace the existing content. Press “Ctrl” if you want to create a…" at bounding box center [423, 211] width 454 height 377
click at [196, 157] on div "Drag here to replace the existing content. Press “Ctrl” if you want to create a…" at bounding box center [423, 211] width 454 height 377
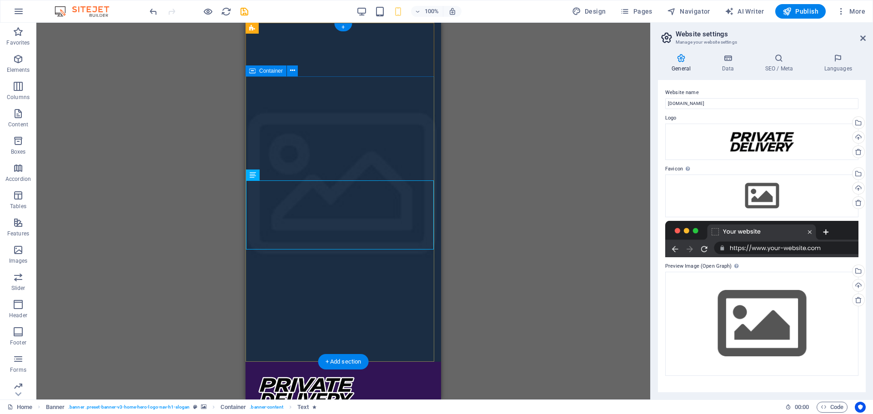
select select "px"
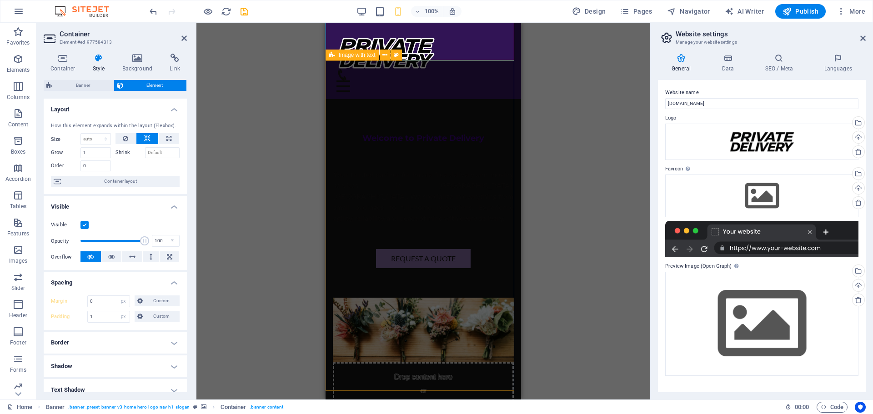
scroll to position [273, 0]
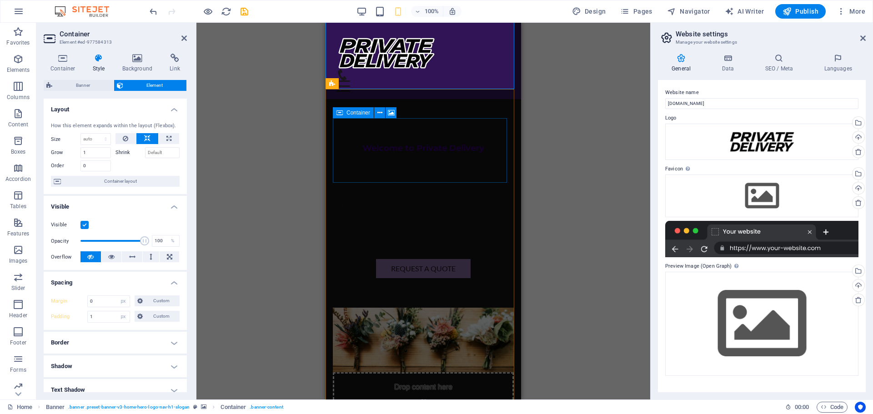
click at [348, 372] on div "Drop content here or Add elements Paste clipboard" at bounding box center [423, 404] width 181 height 65
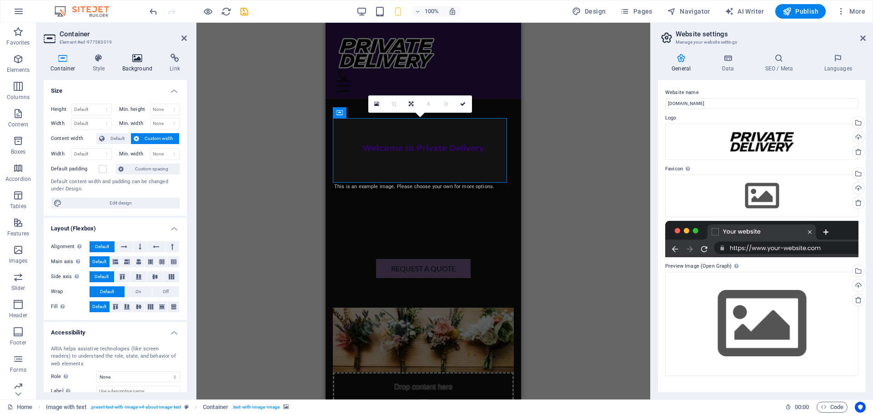
click at [128, 54] on icon at bounding box center [138, 58] width 44 height 9
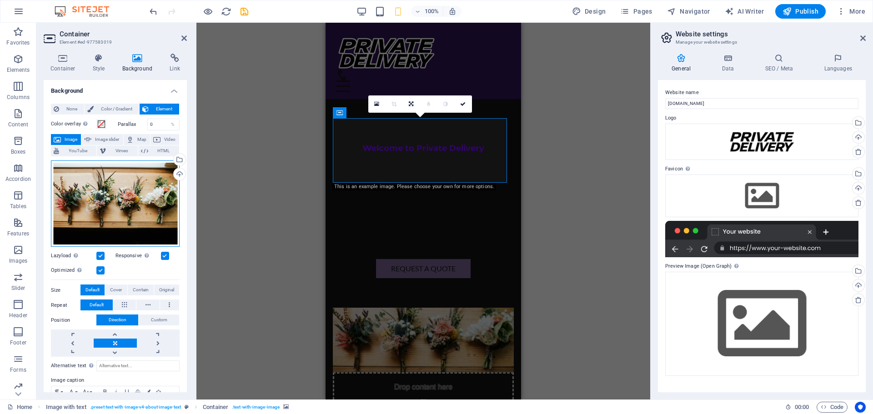
click at [117, 186] on div "Drag files here, click to choose files or select files from Files or our free s…" at bounding box center [115, 204] width 129 height 87
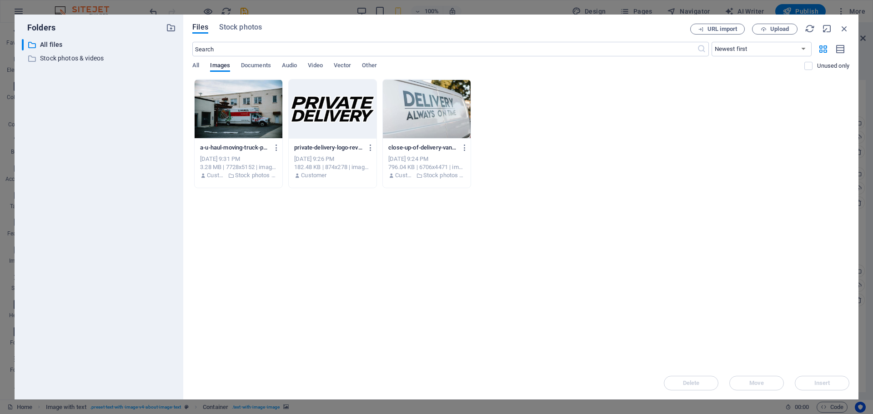
click at [400, 108] on div at bounding box center [427, 109] width 88 height 59
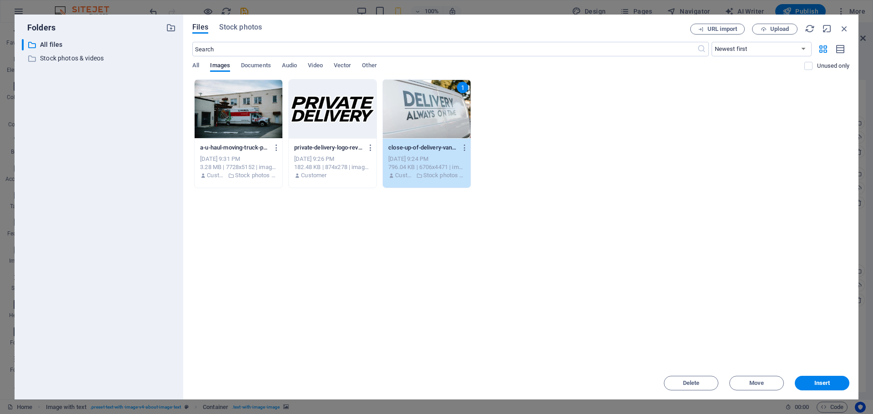
click at [400, 108] on div "1" at bounding box center [427, 109] width 88 height 59
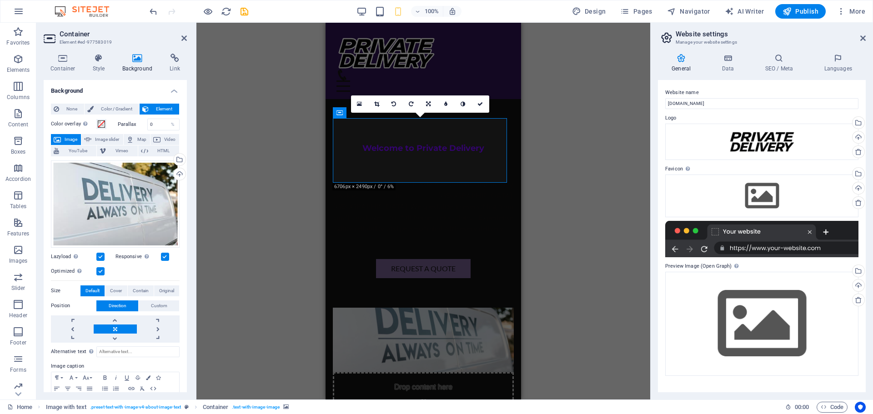
click at [250, 112] on div "Drag here to replace the existing content. Press “Ctrl” if you want to create a…" at bounding box center [423, 211] width 454 height 377
click at [483, 102] on icon at bounding box center [480, 103] width 5 height 5
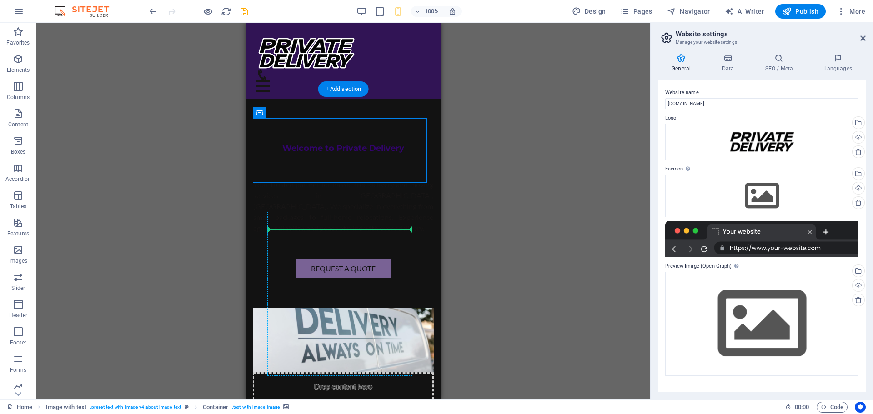
drag, startPoint x: 523, startPoint y: 134, endPoint x: 285, endPoint y: 259, distance: 269.1
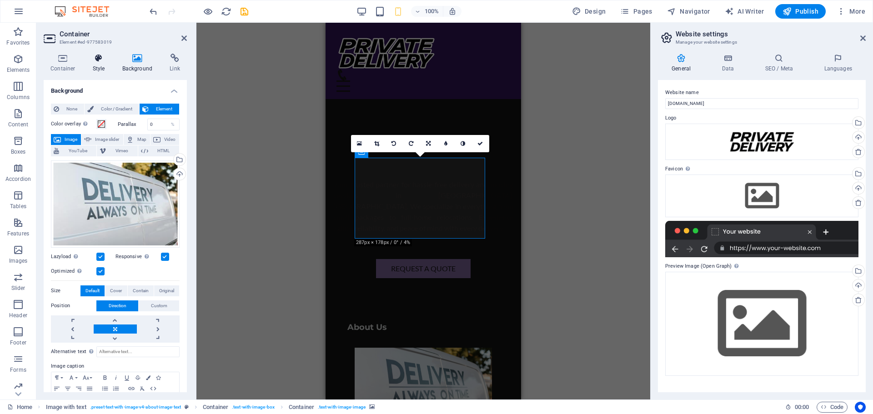
click at [105, 65] on h4 "Style" at bounding box center [101, 63] width 30 height 19
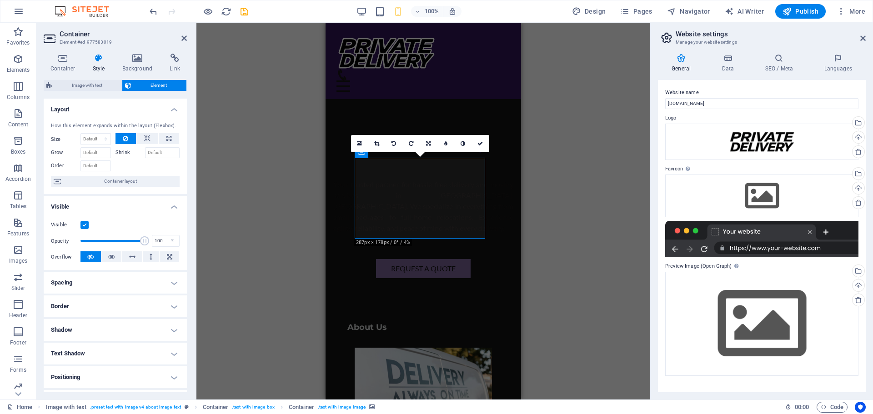
click at [105, 276] on h4 "Spacing" at bounding box center [115, 283] width 143 height 22
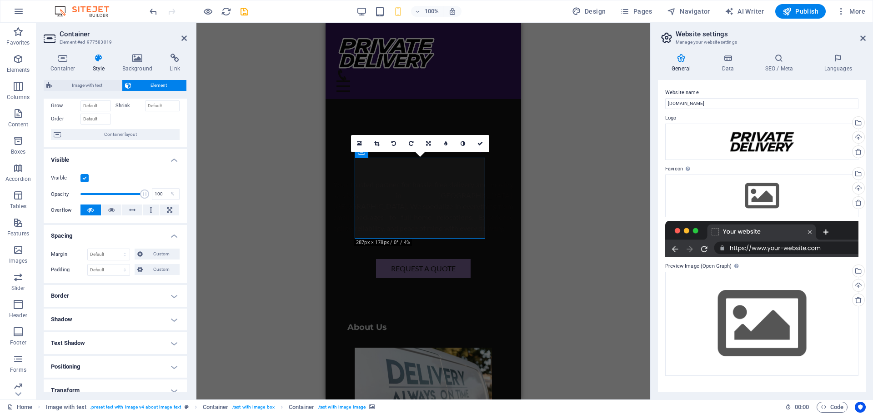
scroll to position [45, 0]
click at [106, 272] on select "Default px rem % vh vw Custom" at bounding box center [109, 271] width 42 height 11
select select "rem"
click at [116, 266] on select "Default px rem % vh vw Custom" at bounding box center [109, 271] width 42 height 11
type input "1"
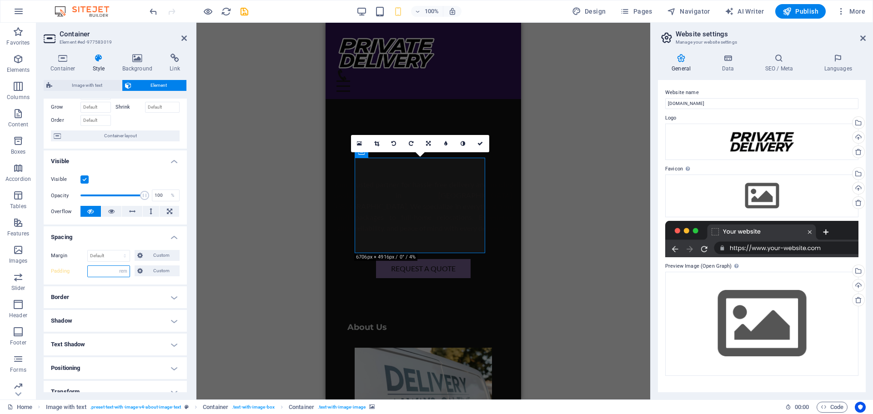
type input "0"
click at [108, 254] on select "Default auto px % rem vw vh Custom" at bounding box center [109, 256] width 42 height 11
select select "px"
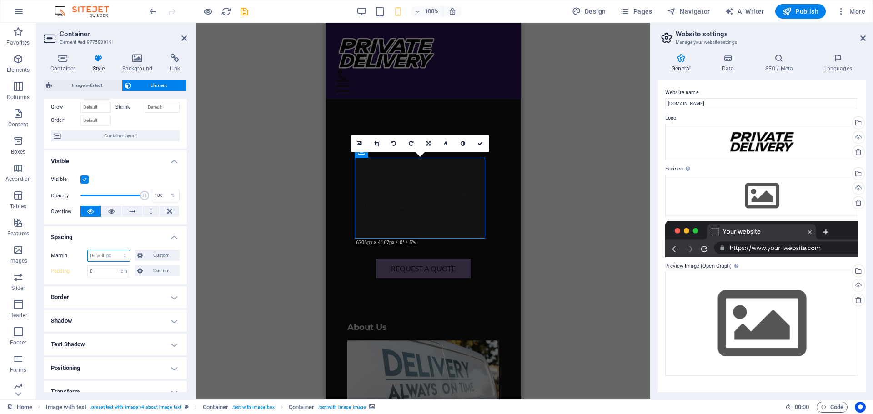
click at [116, 251] on select "Default auto px % rem vw vh Custom" at bounding box center [109, 256] width 42 height 11
type input "0"
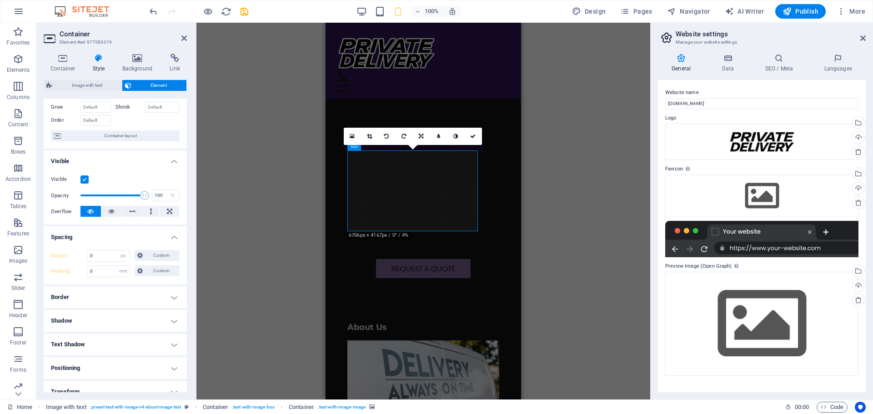
click at [116, 238] on h4 "Spacing" at bounding box center [115, 234] width 143 height 16
click at [474, 137] on icon at bounding box center [472, 136] width 5 height 5
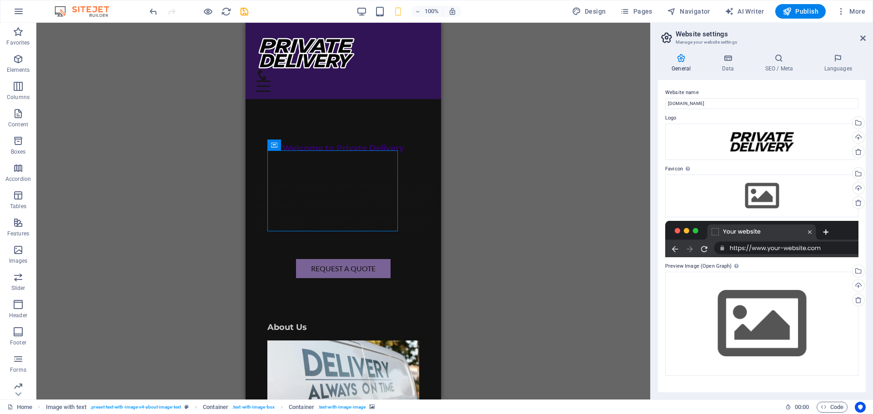
click at [151, 171] on div "H2 Banner Banner Container Banner Menu Bar Menu Spacer Text Image with text Con…" at bounding box center [343, 211] width 614 height 377
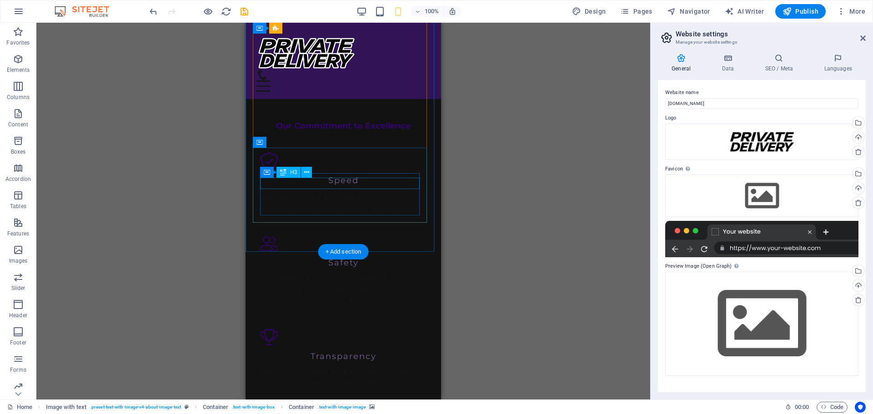
scroll to position [864, 0]
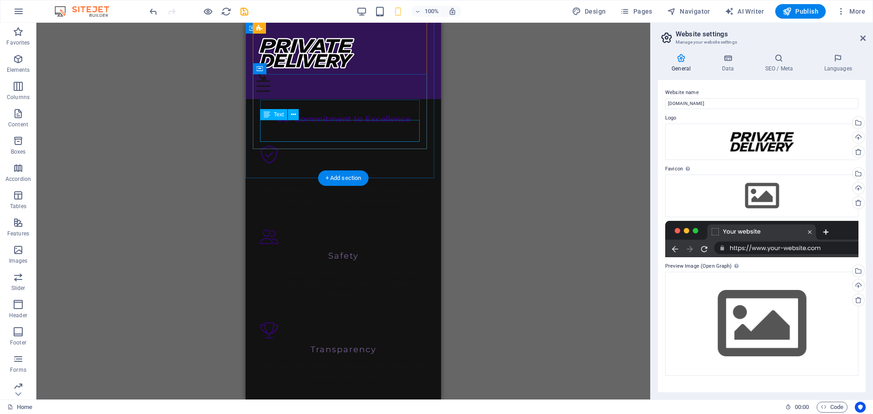
click at [358, 360] on div "With clear pricing and real-time tracking, we keep you informed every step of t…" at bounding box center [343, 371] width 166 height 22
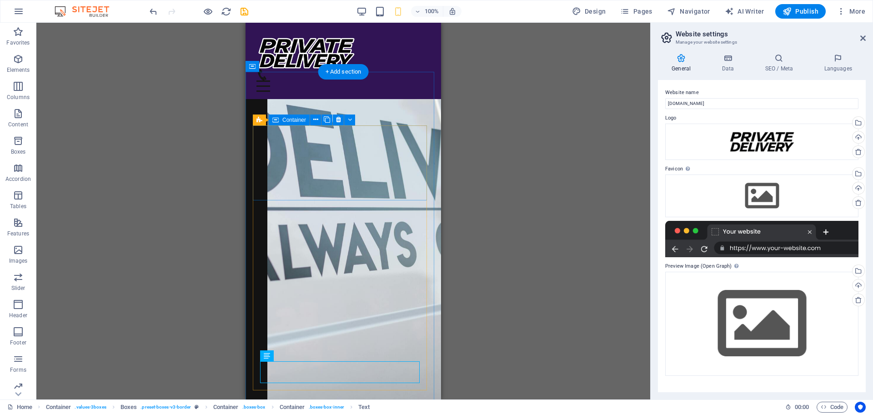
scroll to position [546, 0]
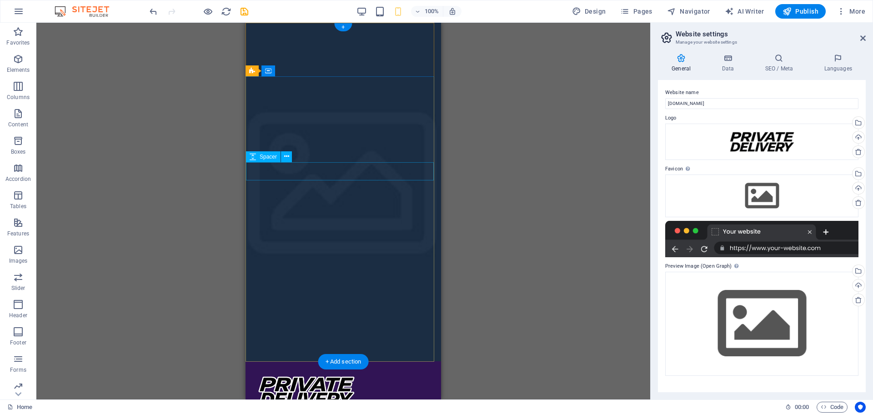
scroll to position [0, 0]
